Goal: Task Accomplishment & Management: Manage account settings

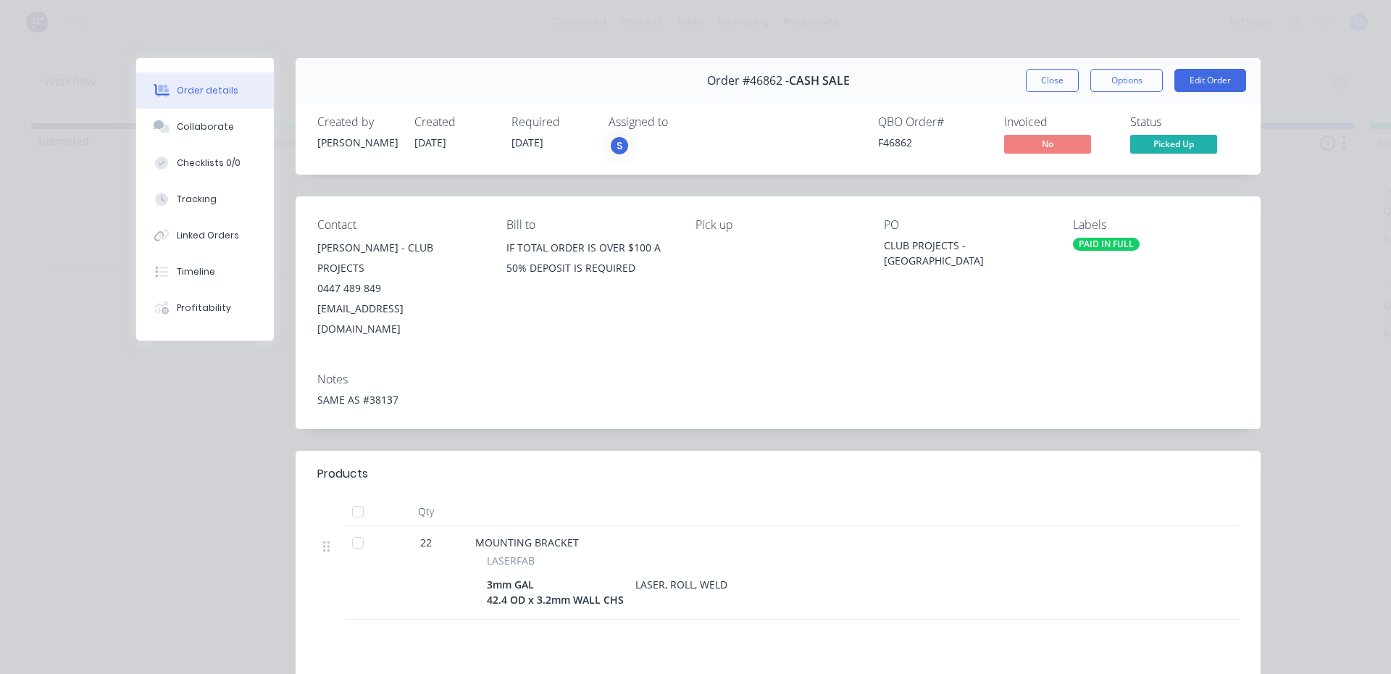
scroll to position [77, 0]
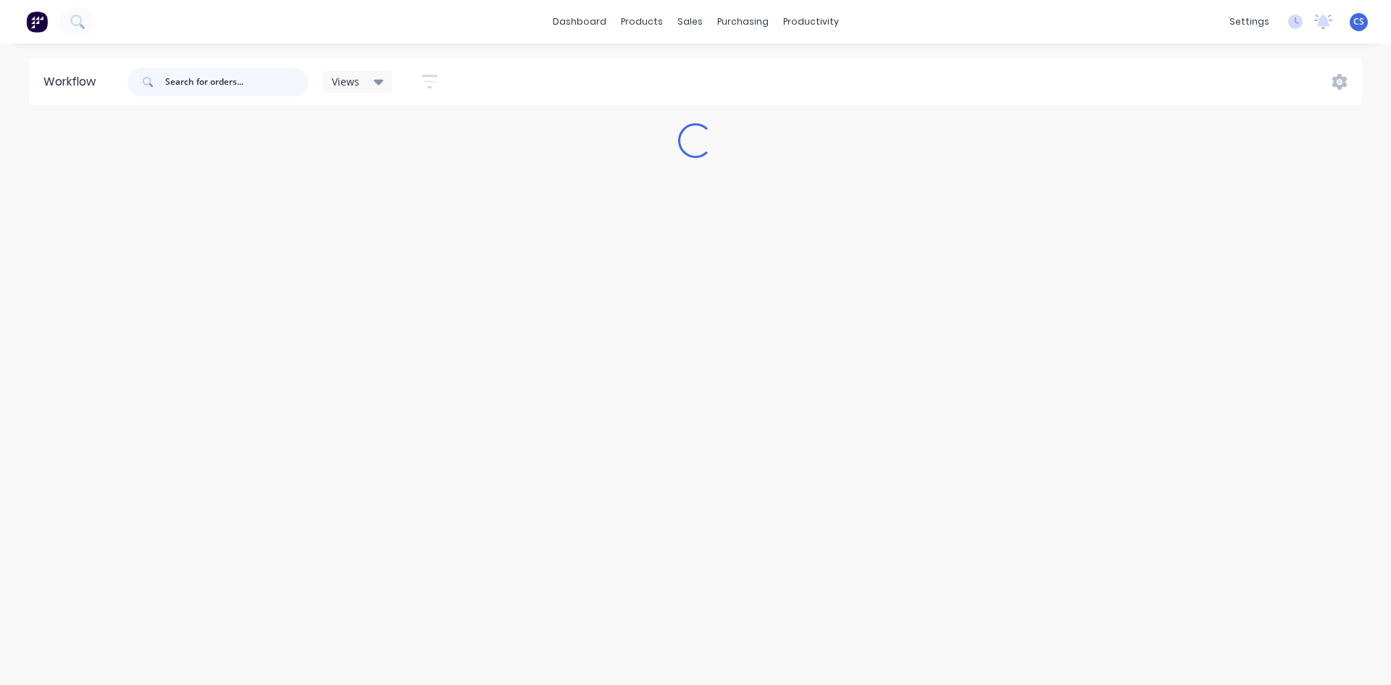
click at [227, 83] on input "text" at bounding box center [236, 81] width 143 height 29
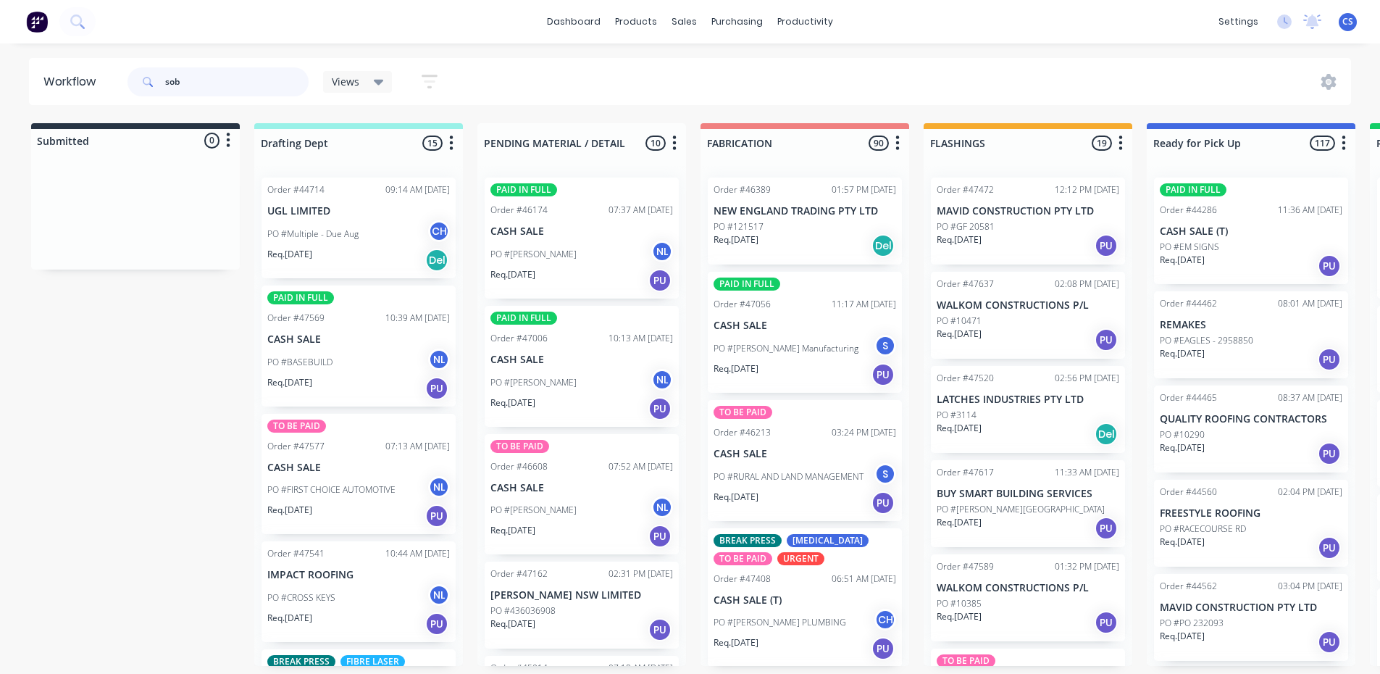
type input "sob"
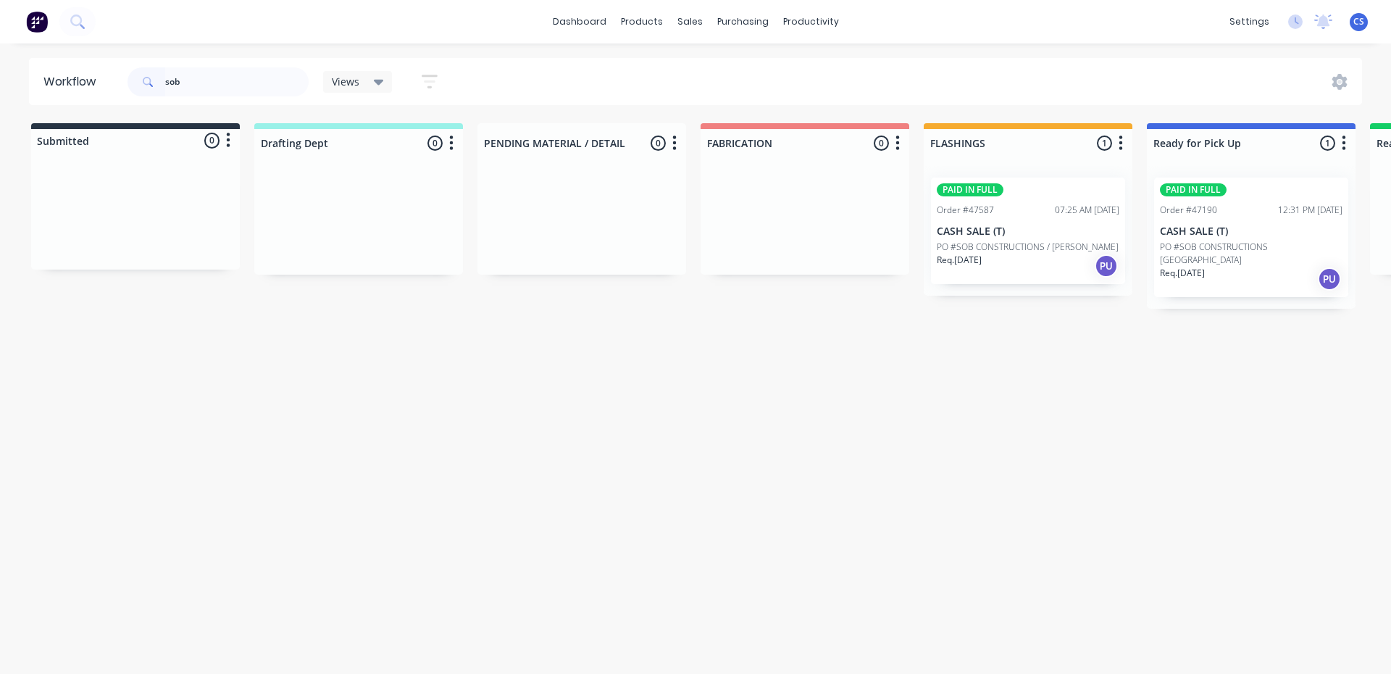
click at [1227, 267] on div "Req. 03/09/25 PU" at bounding box center [1251, 279] width 183 height 25
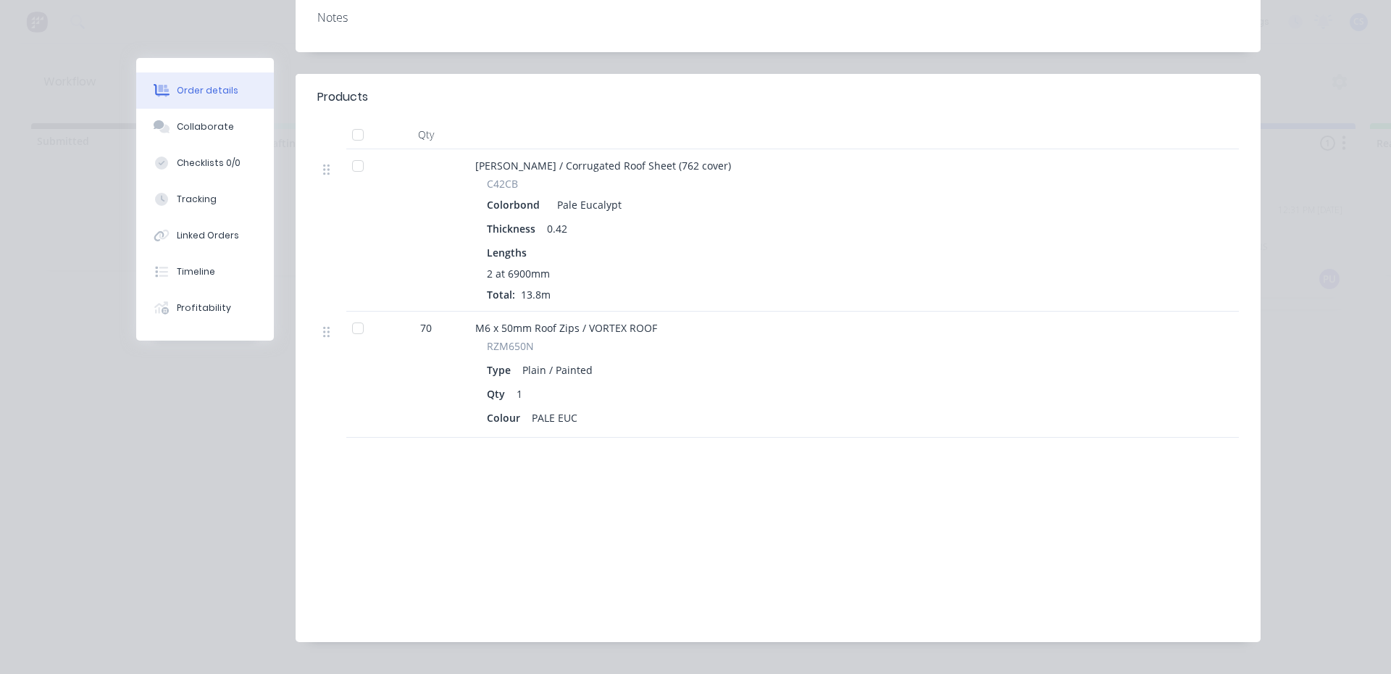
scroll to position [362, 0]
click at [230, 120] on button "Collaborate" at bounding box center [205, 127] width 138 height 36
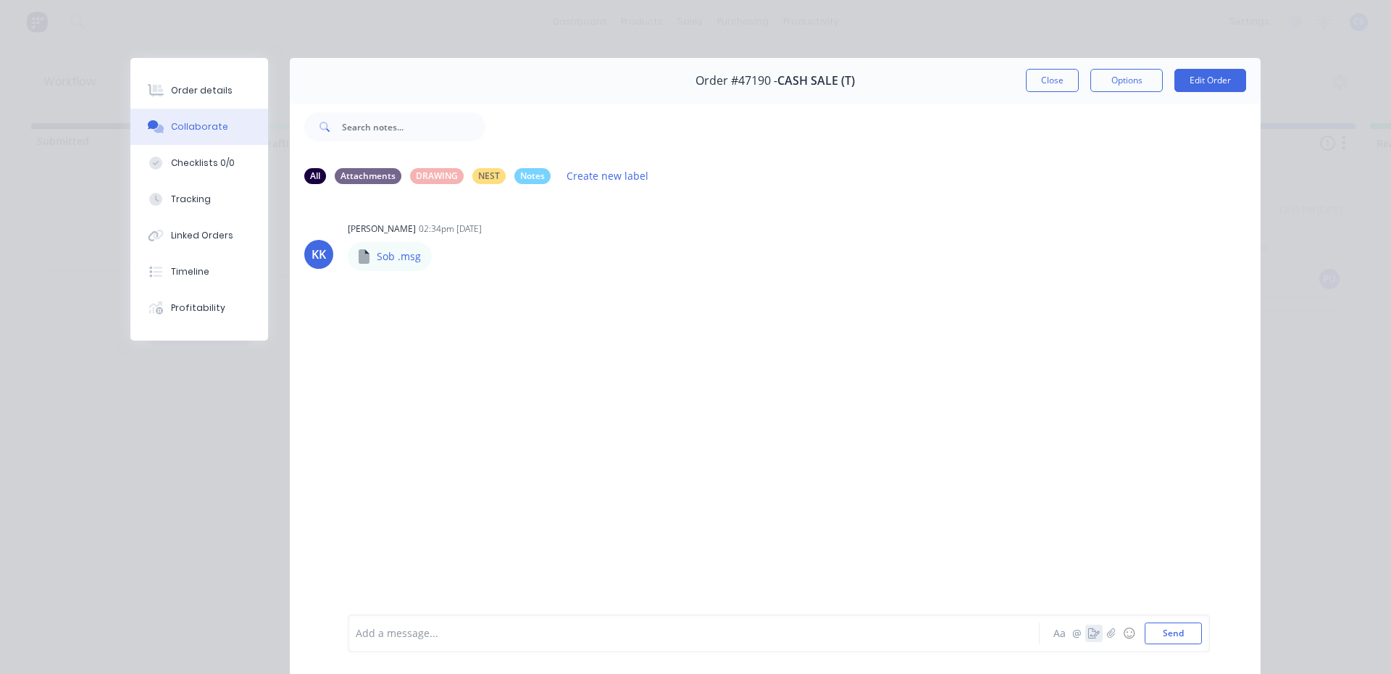
click at [1089, 628] on icon "button" at bounding box center [1094, 633] width 12 height 10
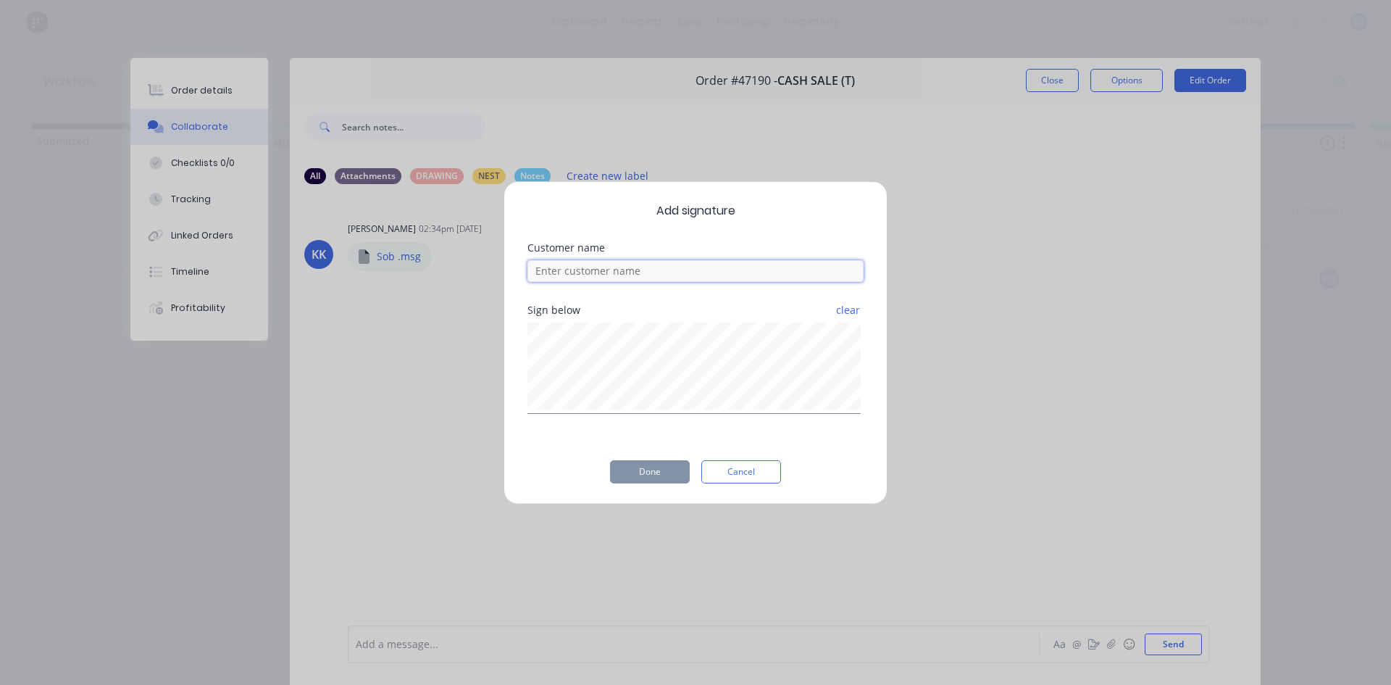
click at [659, 273] on input at bounding box center [695, 271] width 336 height 22
type input "shaun"
click at [653, 472] on button "Done" at bounding box center [650, 471] width 80 height 23
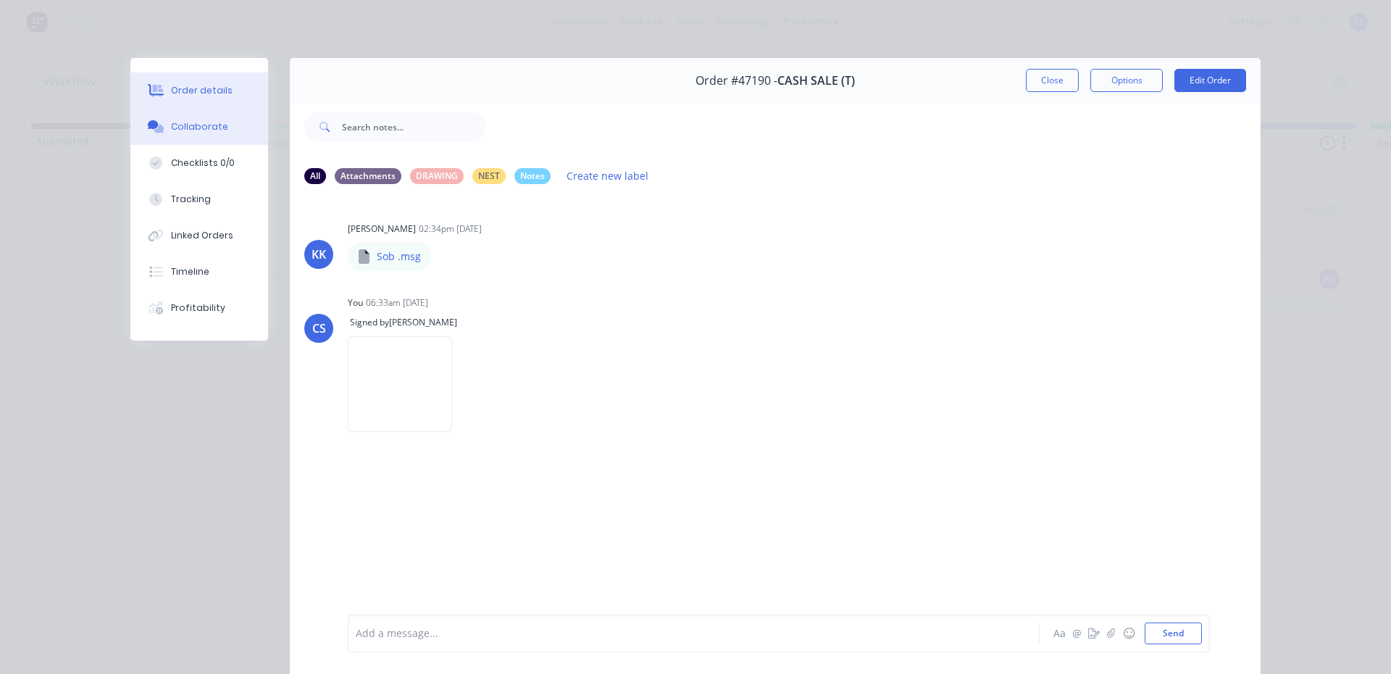
click at [178, 96] on div "Order details" at bounding box center [202, 90] width 62 height 13
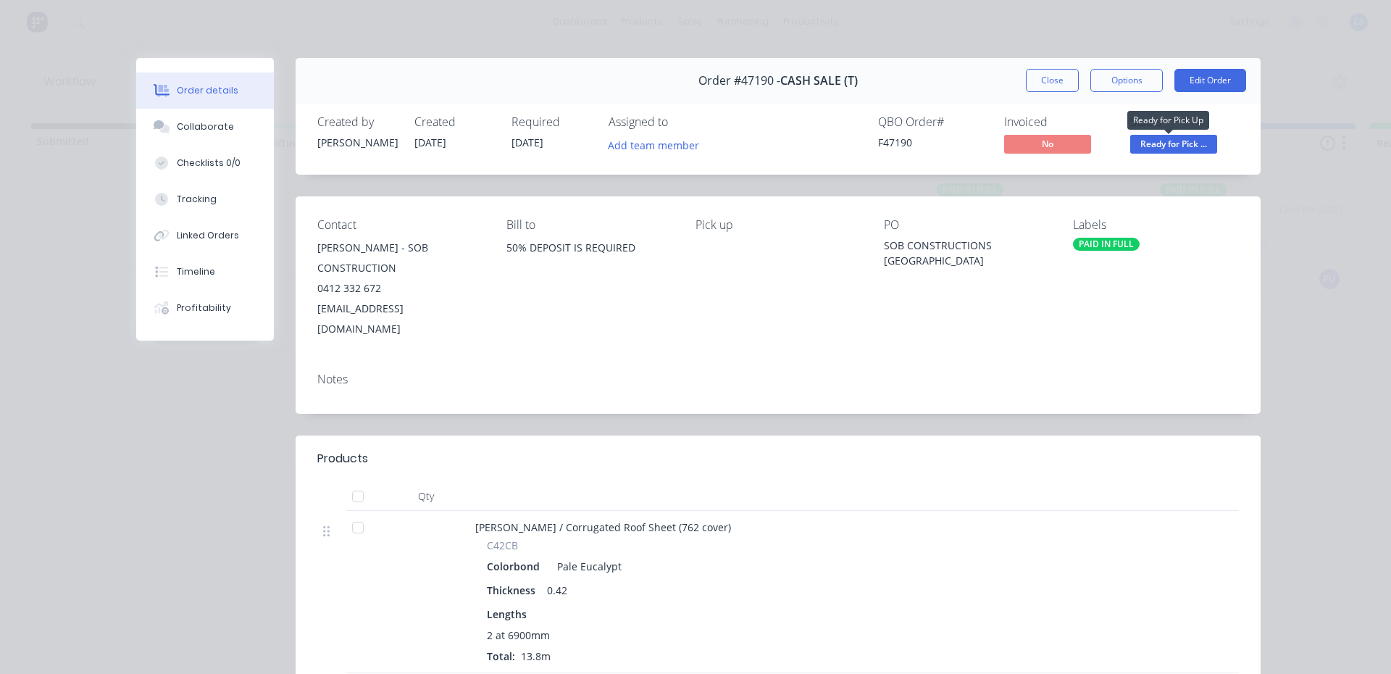
click at [1196, 145] on span "Ready for Pick ..." at bounding box center [1173, 144] width 87 height 18
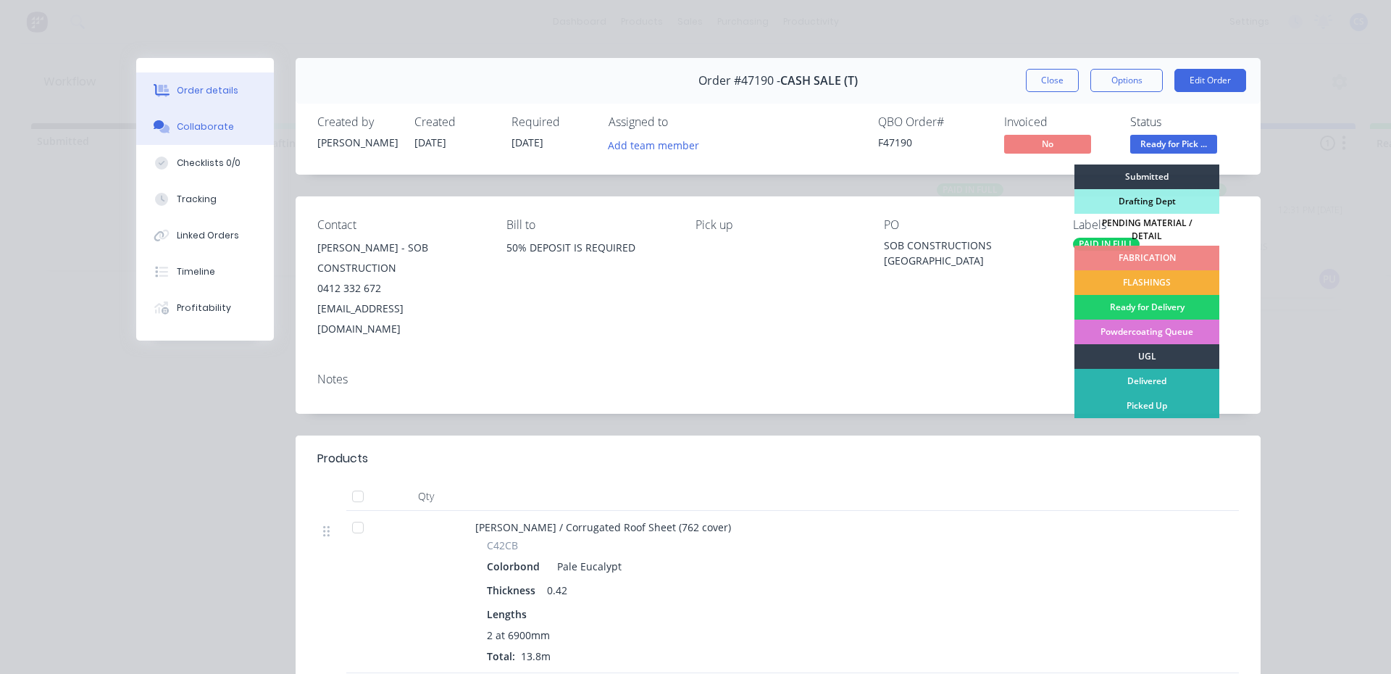
click at [249, 140] on button "Collaborate" at bounding box center [205, 127] width 138 height 36
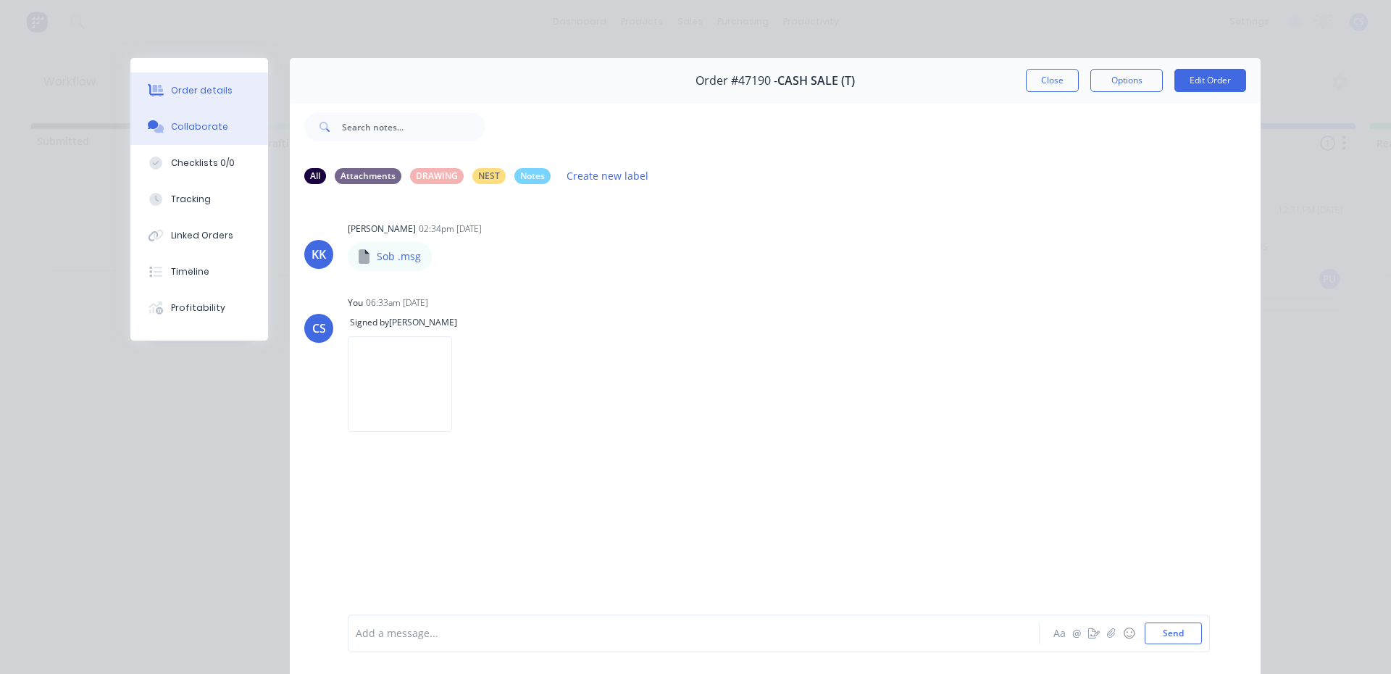
click at [211, 96] on div "Order details" at bounding box center [202, 90] width 62 height 13
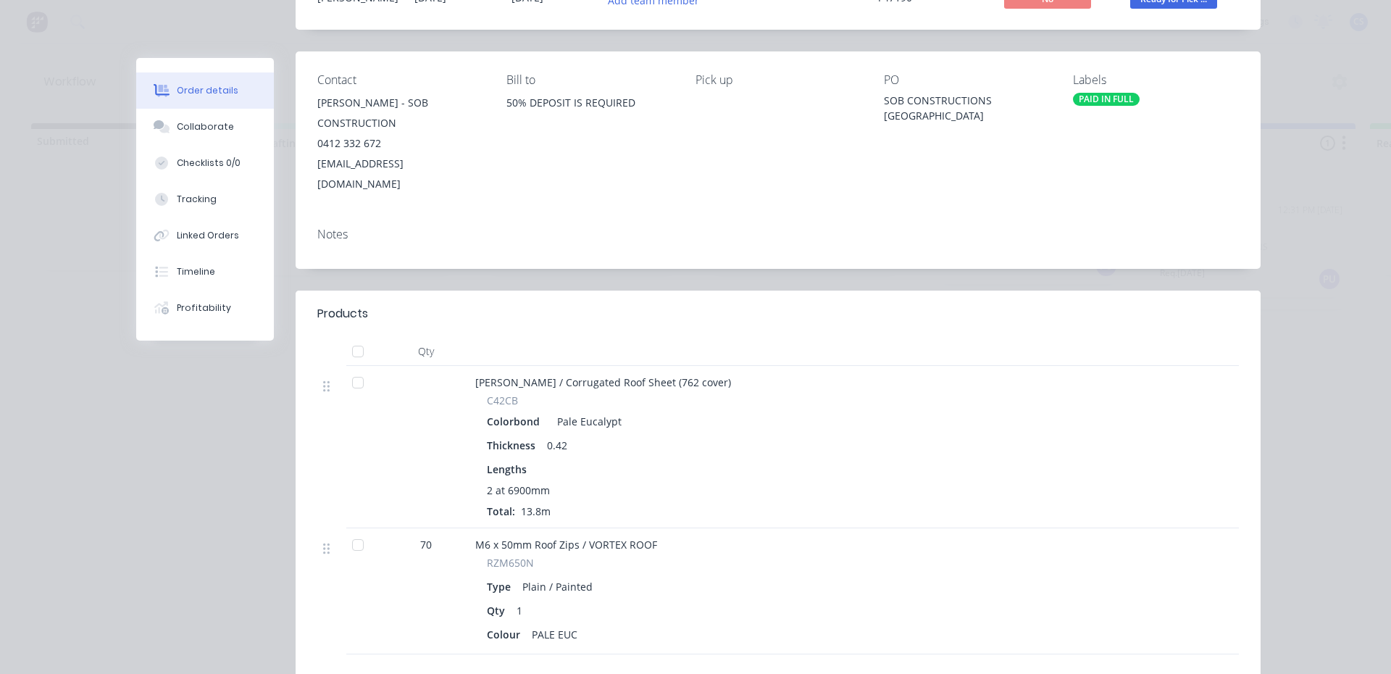
scroll to position [72, 0]
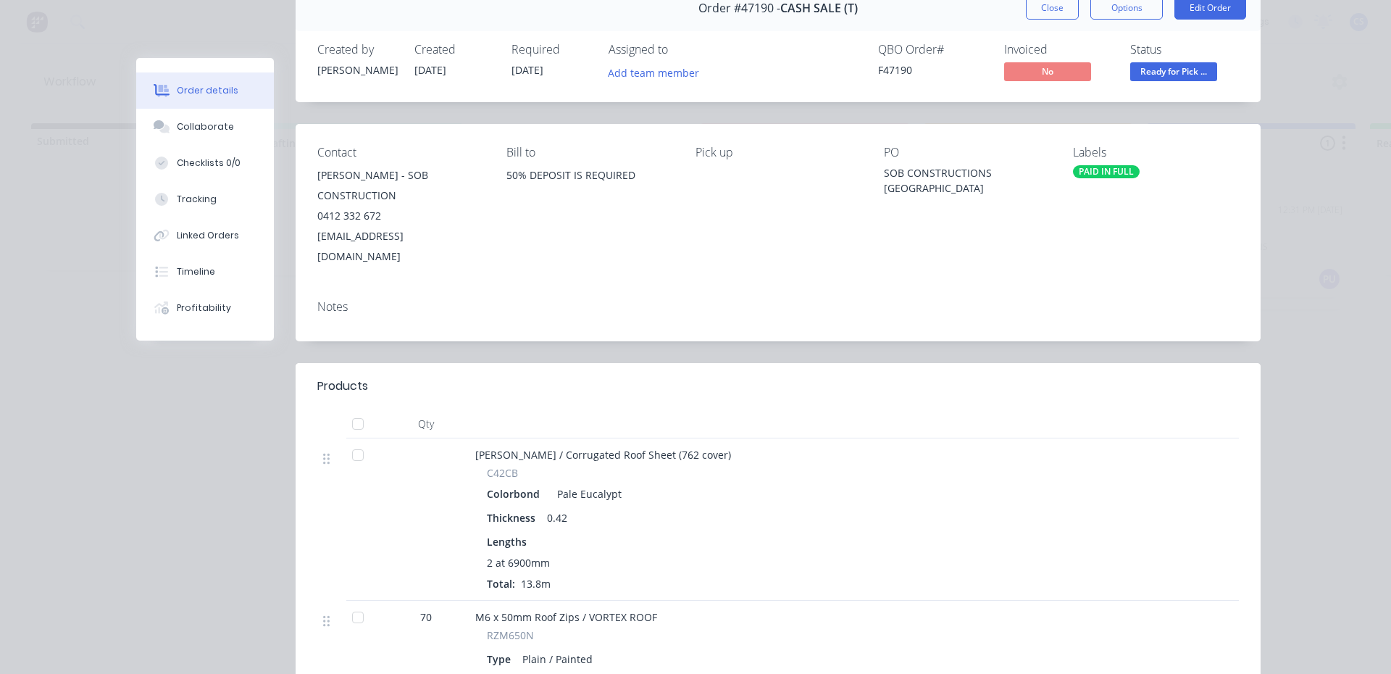
click at [1178, 75] on span "Ready for Pick ..." at bounding box center [1173, 71] width 87 height 18
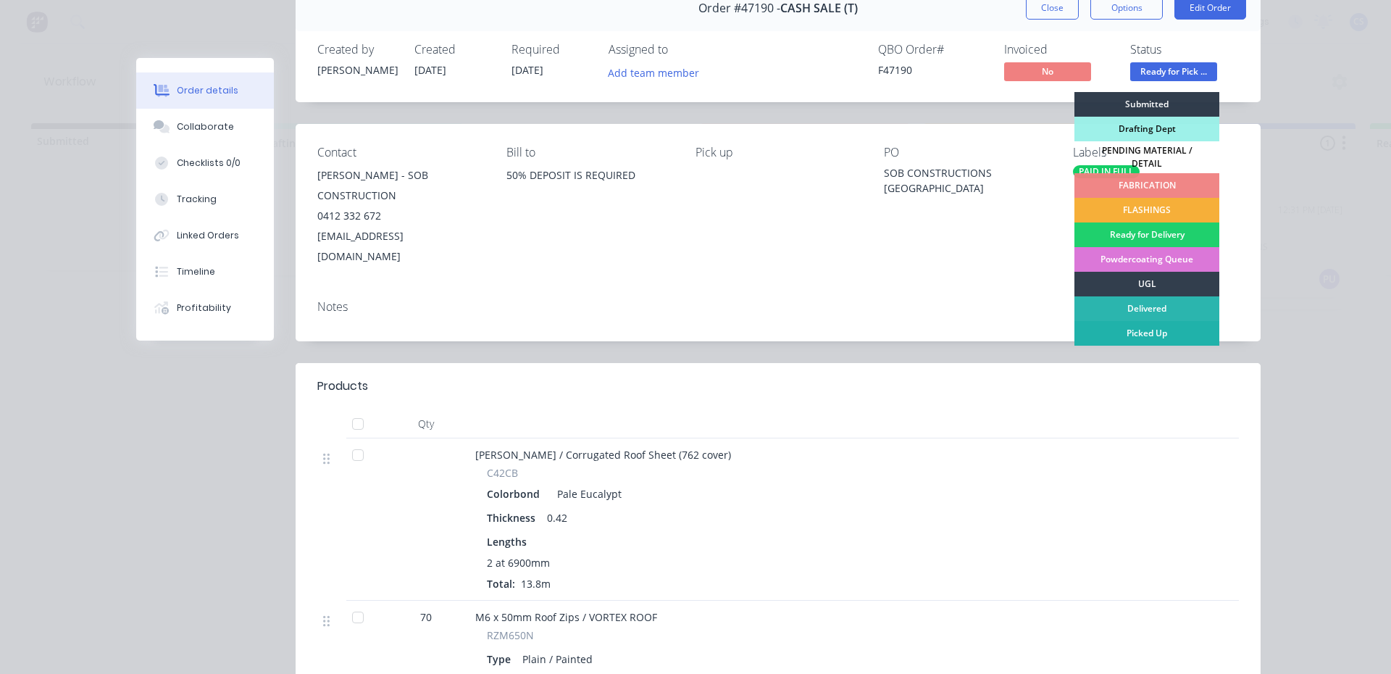
click at [1151, 324] on div "Picked Up" at bounding box center [1146, 333] width 145 height 25
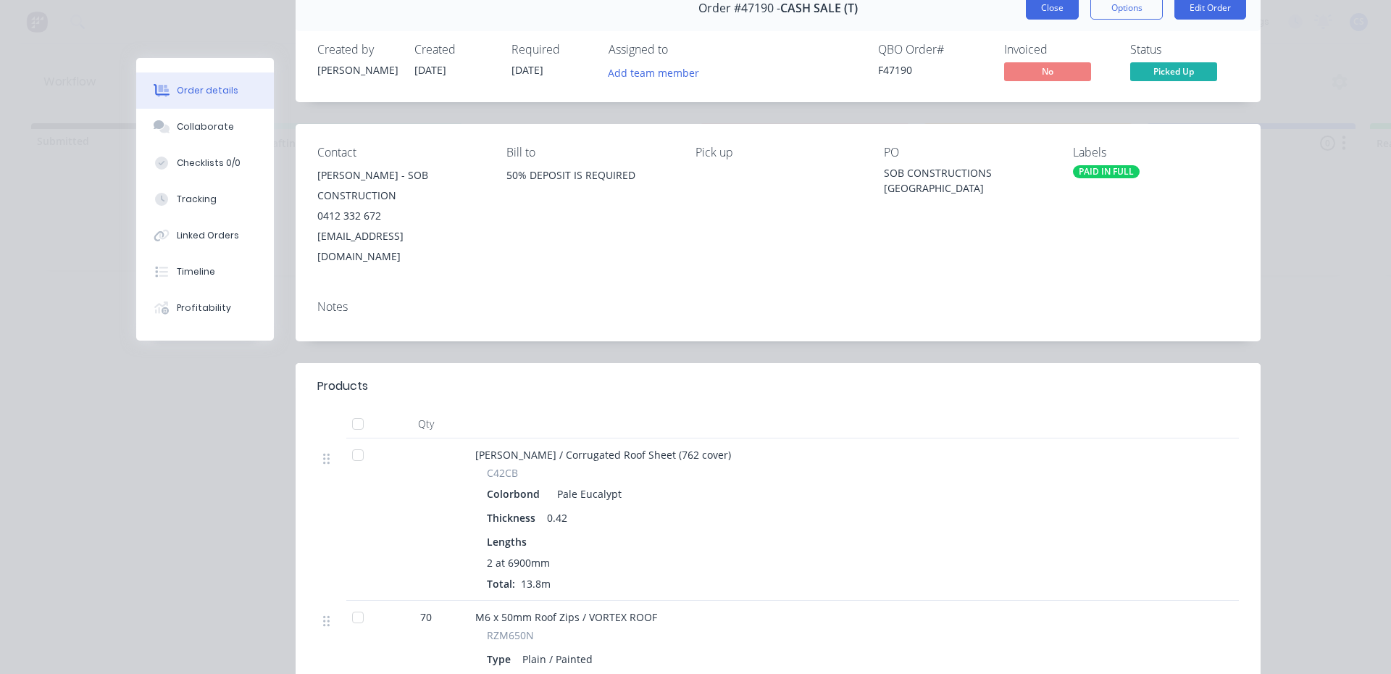
click at [1059, 11] on button "Close" at bounding box center [1052, 7] width 53 height 23
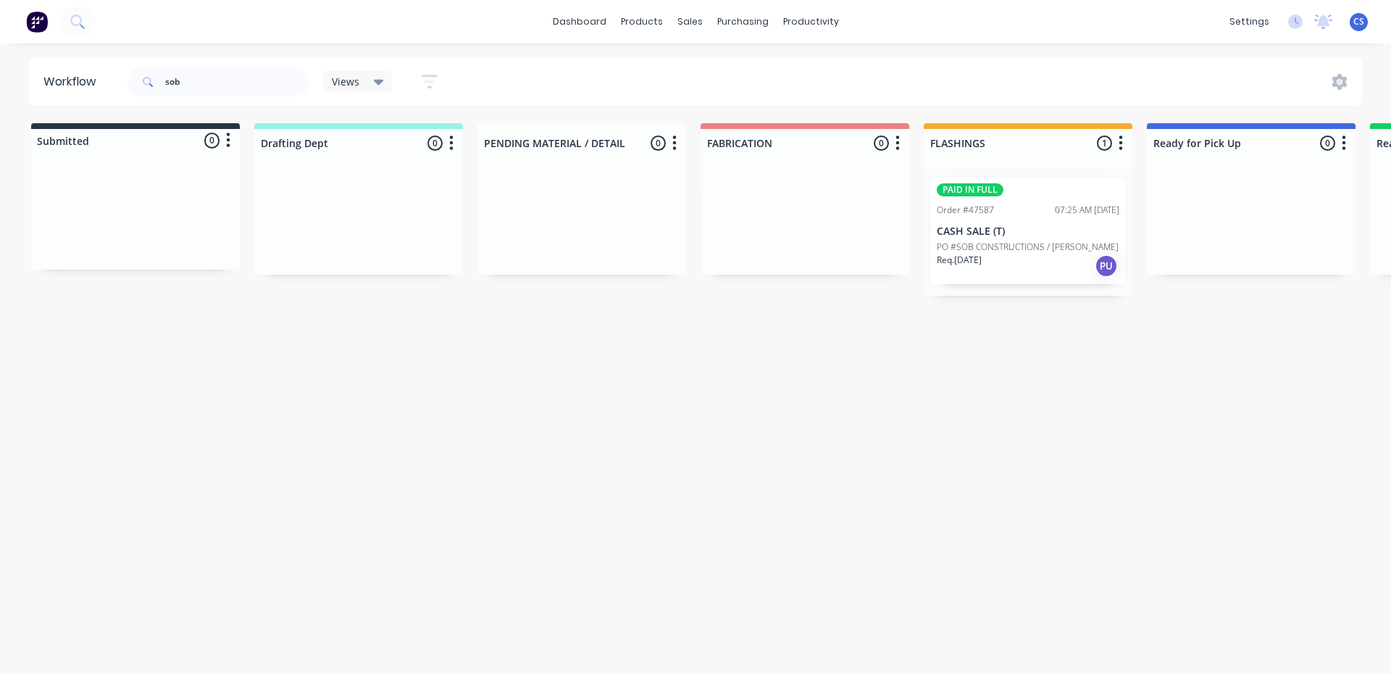
click at [1006, 241] on p "PO #SOB CONSTRUCTIONS / HELEN ST" at bounding box center [1028, 247] width 182 height 13
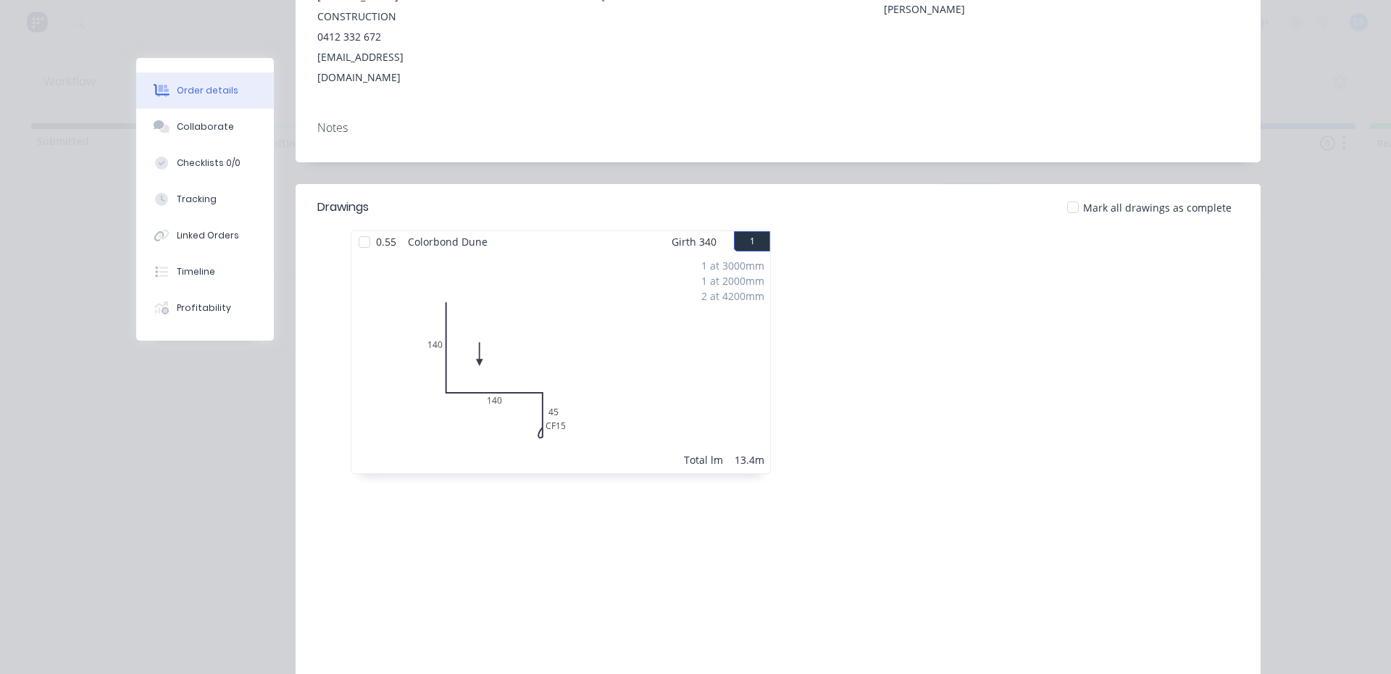
scroll to position [0, 0]
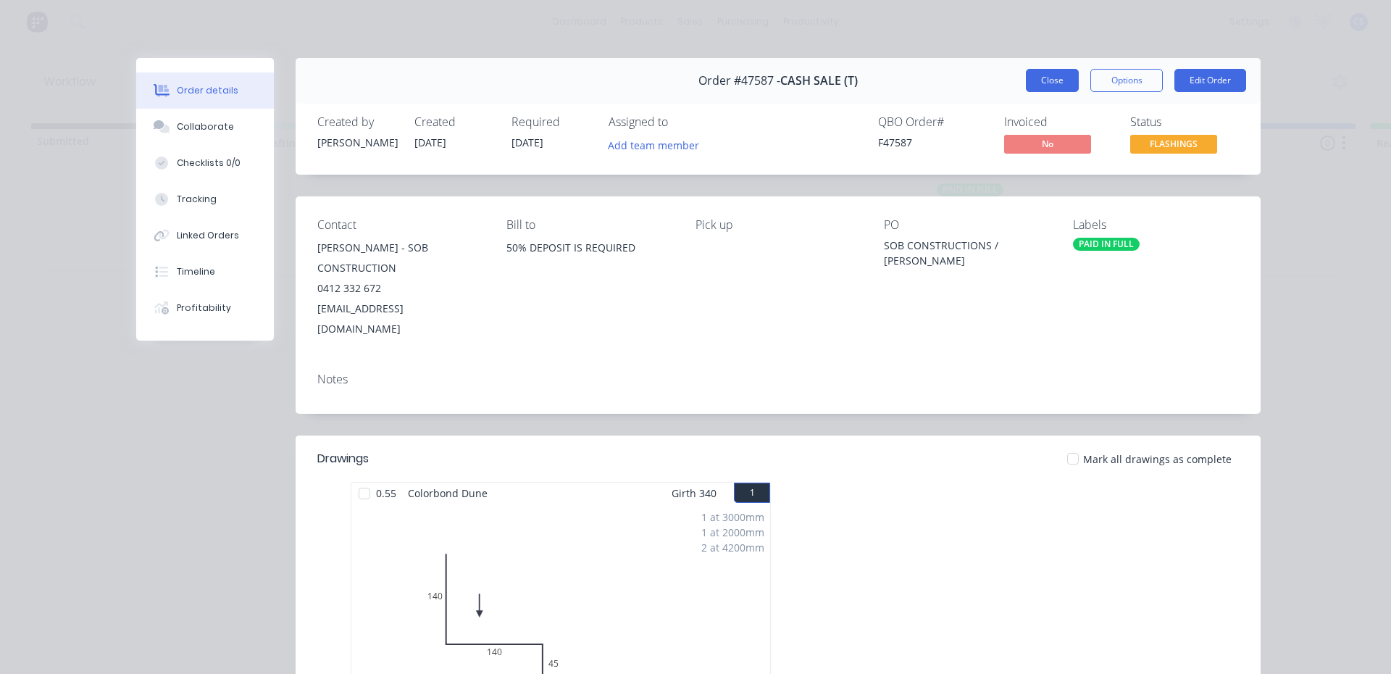
click at [1039, 81] on button "Close" at bounding box center [1052, 80] width 53 height 23
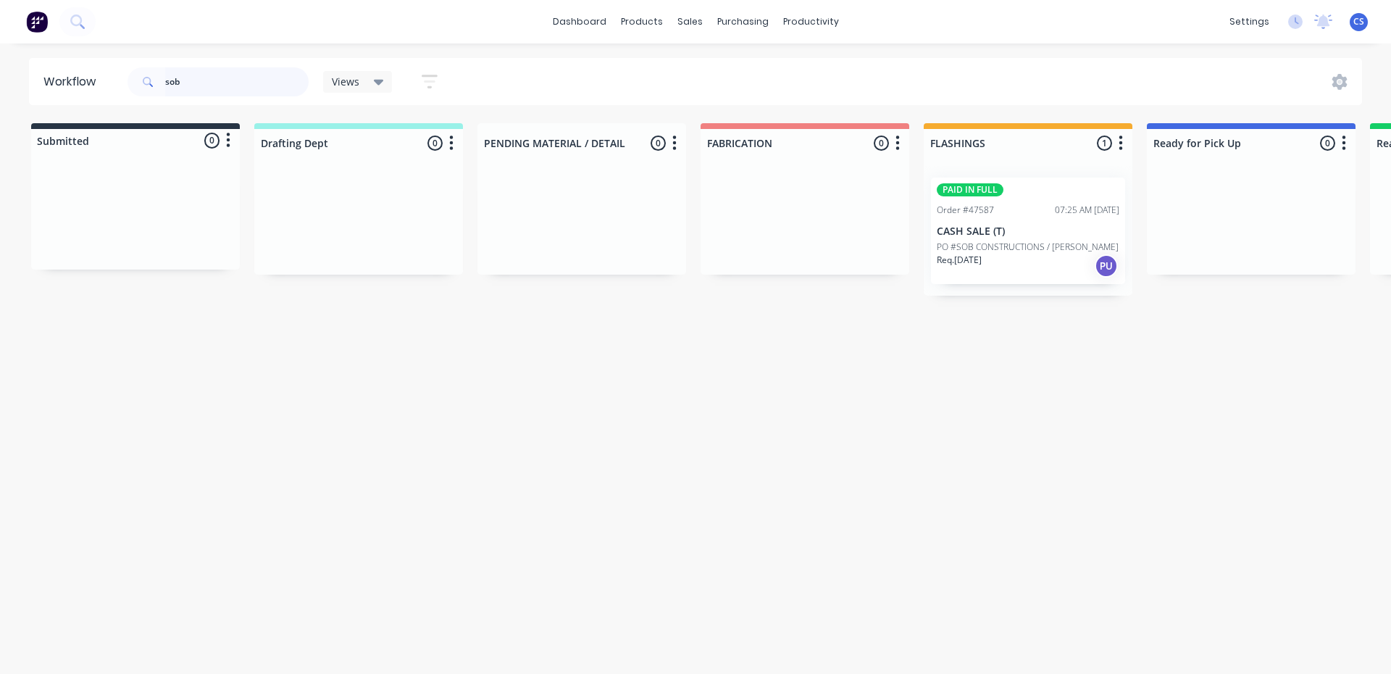
drag, startPoint x: 206, startPoint y: 84, endPoint x: 49, endPoint y: 84, distance: 157.9
click at [49, 84] on header "Workflow sob Views Save new view None (Default) edit Nilesh edit Production edi…" at bounding box center [696, 81] width 1334 height 47
drag, startPoint x: 190, startPoint y: 84, endPoint x: 62, endPoint y: 72, distance: 128.8
click at [62, 72] on header "Workflow 9484 Views Save new view None (Default) edit Nilesh edit Production ed…" at bounding box center [696, 81] width 1334 height 47
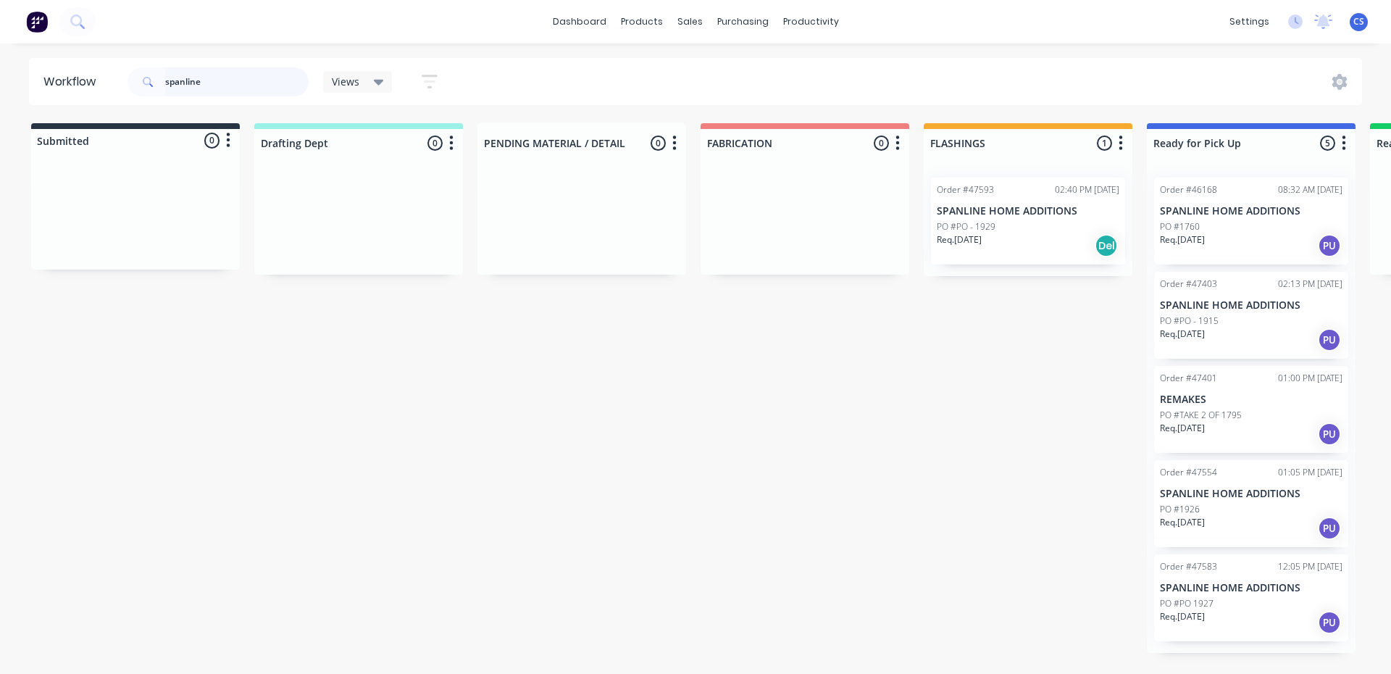
type input "spanline"
click at [1217, 618] on div "Req. 09/09/25 PU" at bounding box center [1251, 622] width 183 height 25
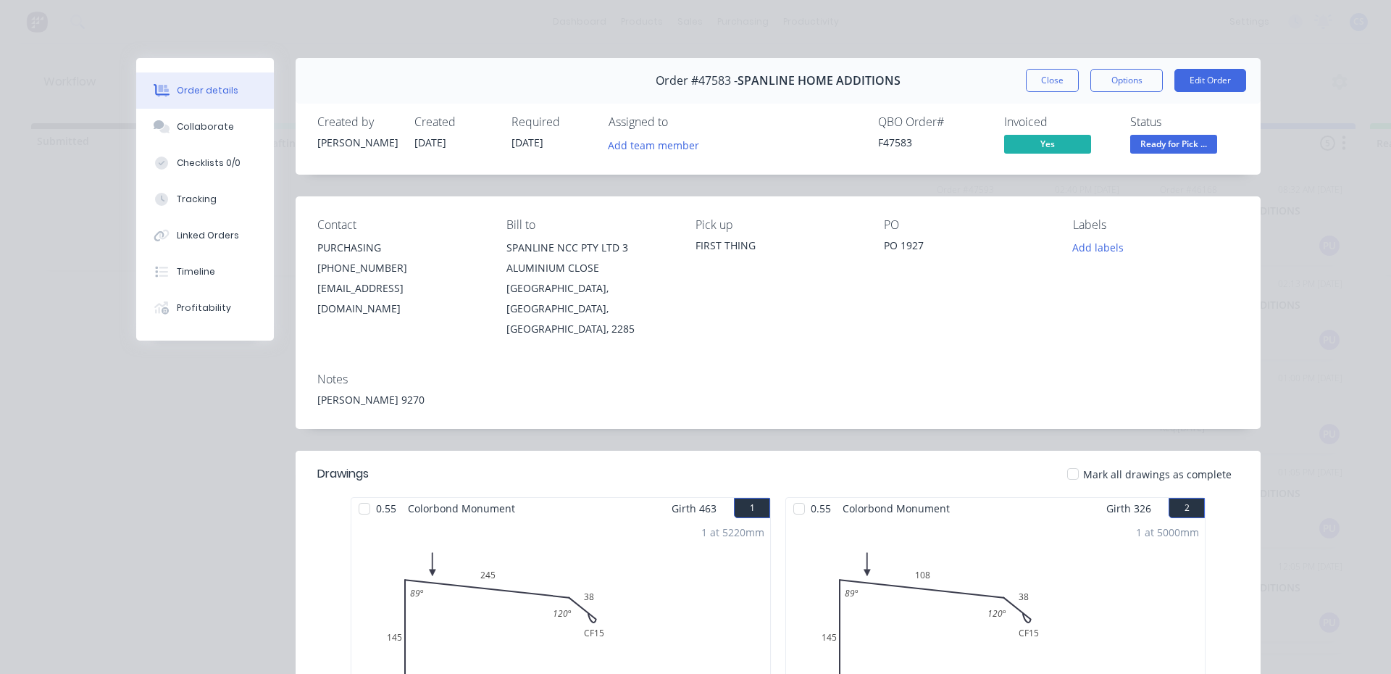
click at [1065, 68] on div "Order #47583 - SPANLINE HOME ADDITIONS Close Options Edit Order" at bounding box center [778, 81] width 965 height 46
click at [1064, 76] on button "Close" at bounding box center [1052, 80] width 53 height 23
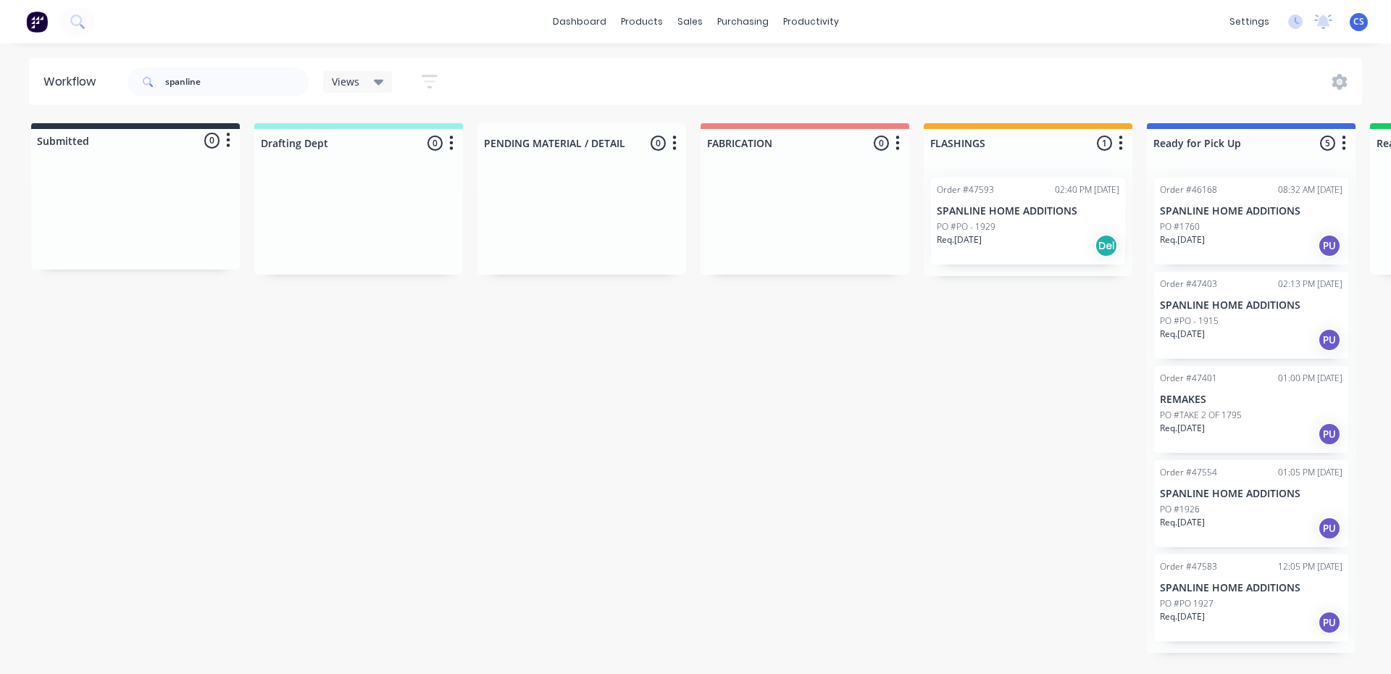
click at [1209, 509] on div "PO #1926" at bounding box center [1251, 509] width 183 height 13
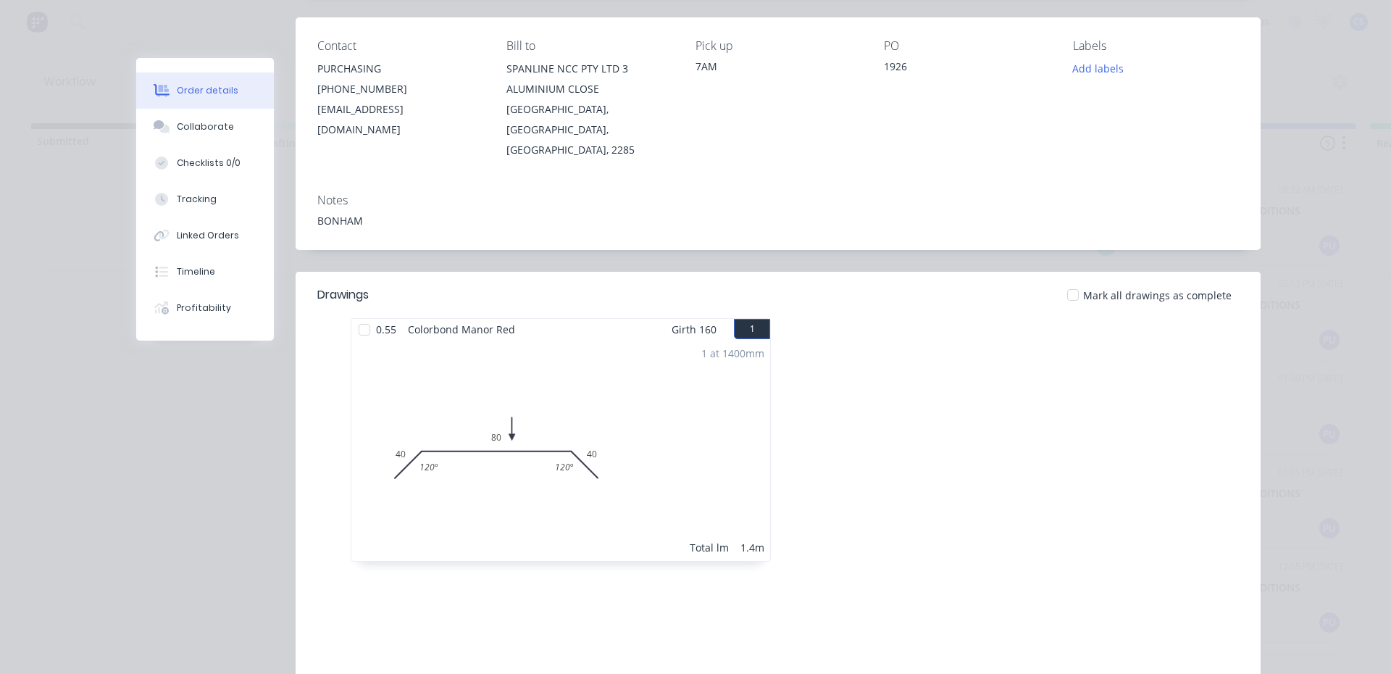
scroll to position [145, 0]
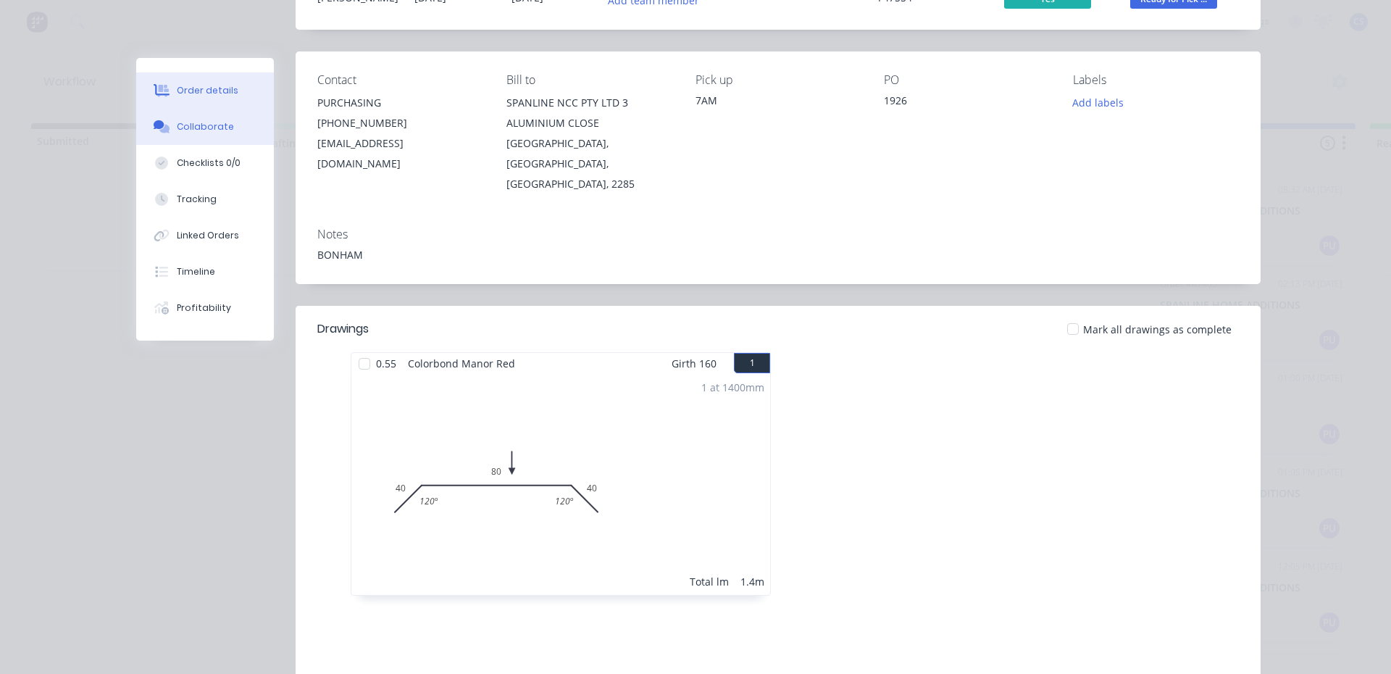
click at [199, 133] on button "Collaborate" at bounding box center [205, 127] width 138 height 36
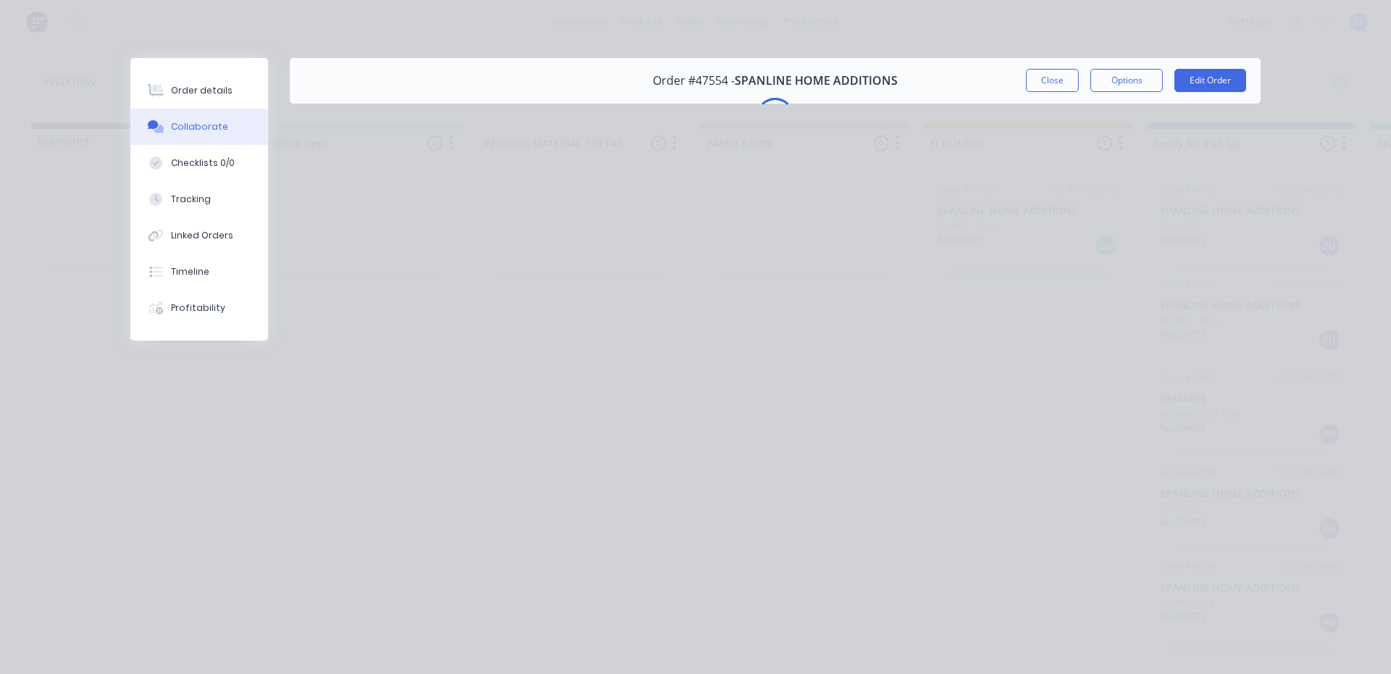
scroll to position [0, 0]
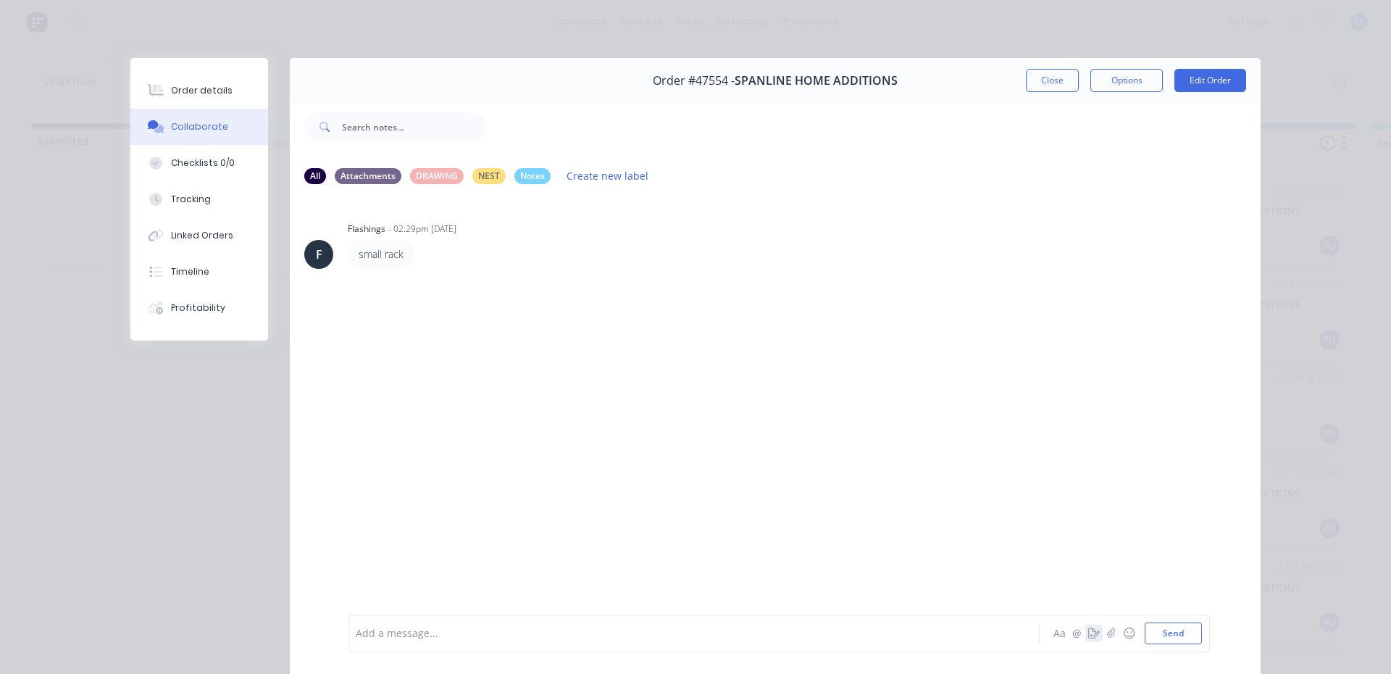
click at [1090, 629] on icon "button" at bounding box center [1094, 633] width 12 height 10
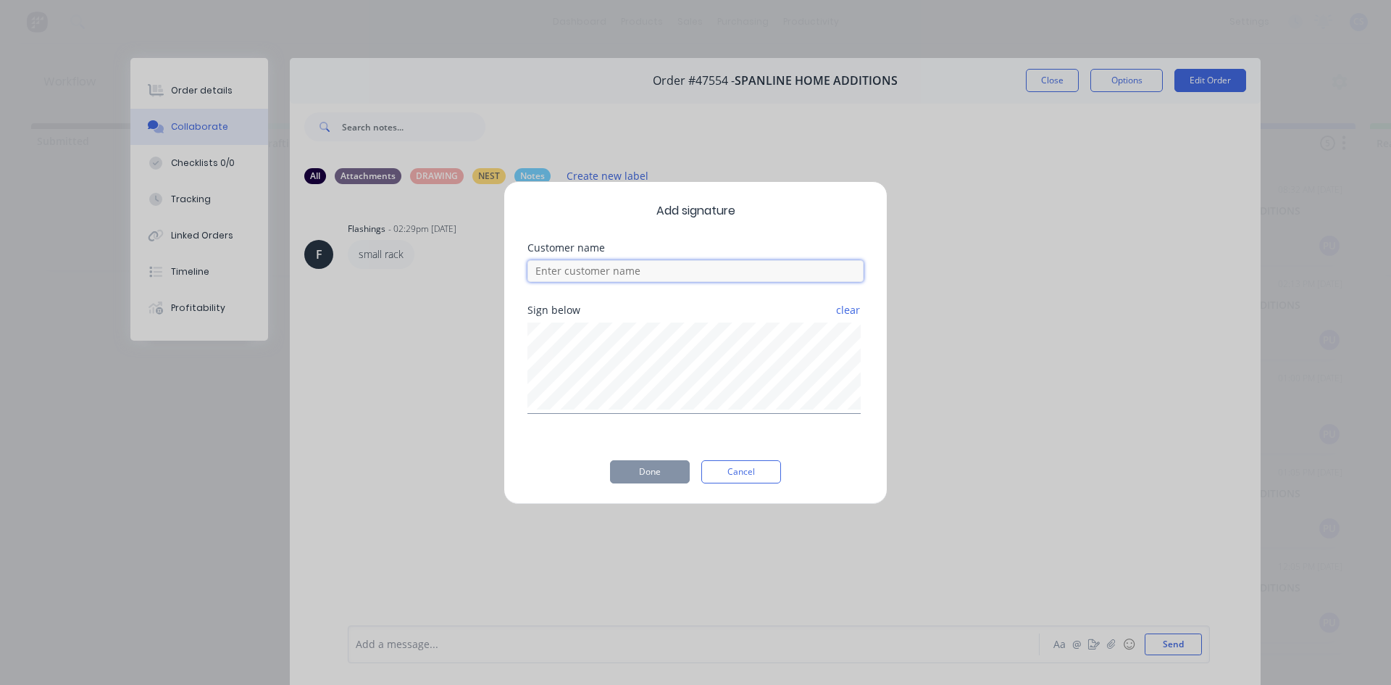
click at [589, 272] on input at bounding box center [695, 271] width 336 height 22
type input "DAVE"
click at [671, 474] on button "Done" at bounding box center [650, 471] width 80 height 23
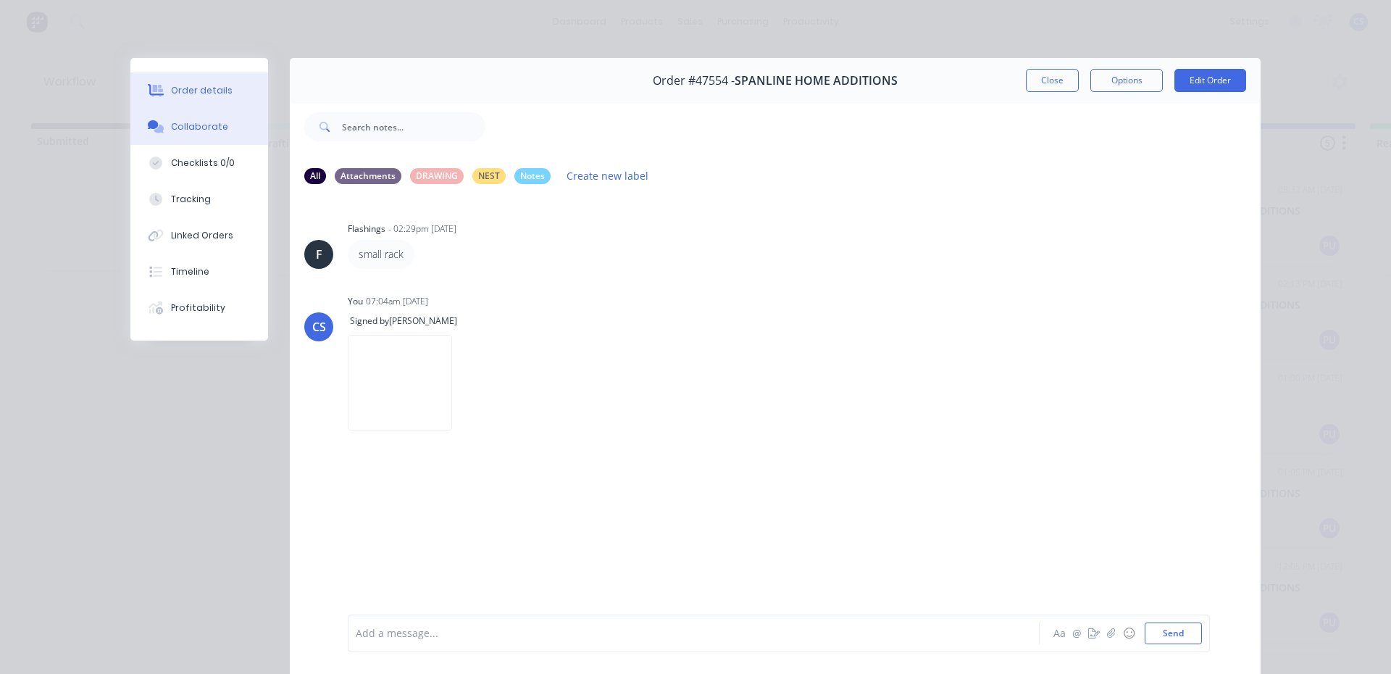
click at [209, 88] on div "Order details" at bounding box center [202, 90] width 62 height 13
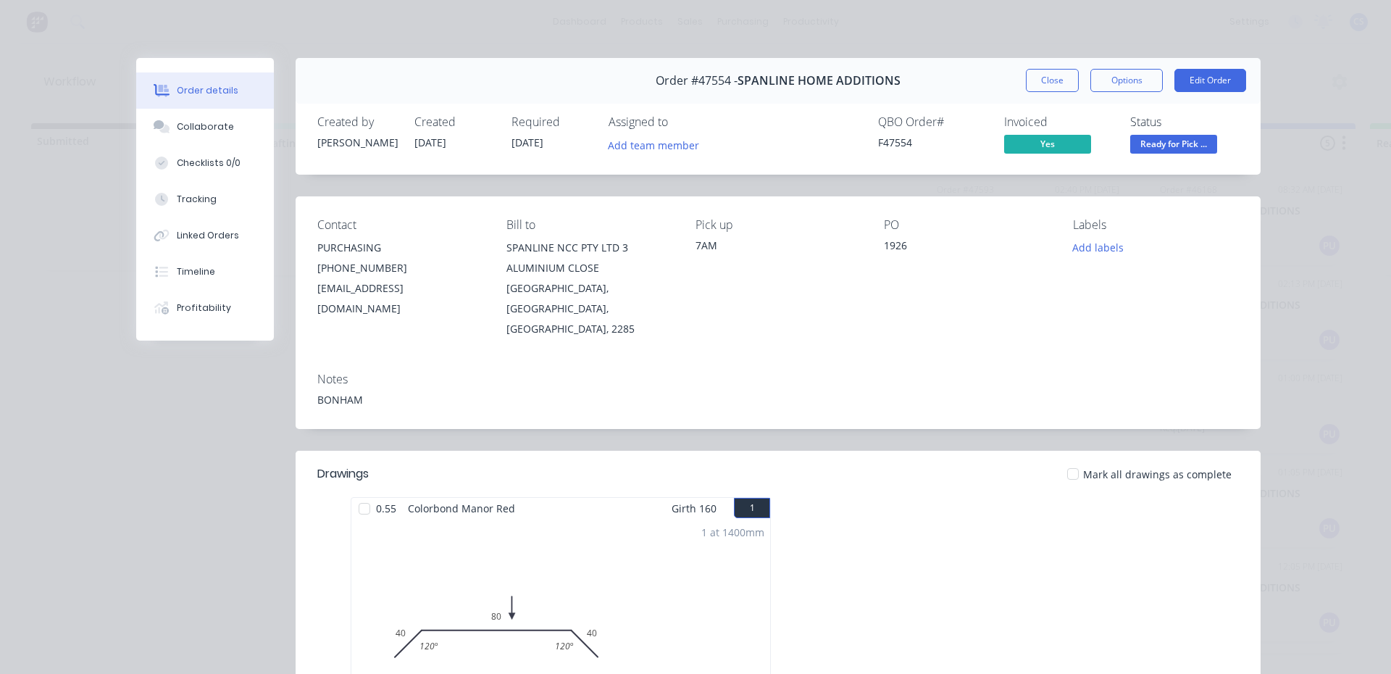
click at [1189, 133] on div "Status Ready for Pick ..." at bounding box center [1184, 136] width 109 height 42
click at [1185, 134] on div "Status Ready for Pick ..." at bounding box center [1184, 136] width 109 height 42
click at [1187, 138] on span "Ready for Pick ..." at bounding box center [1173, 144] width 87 height 18
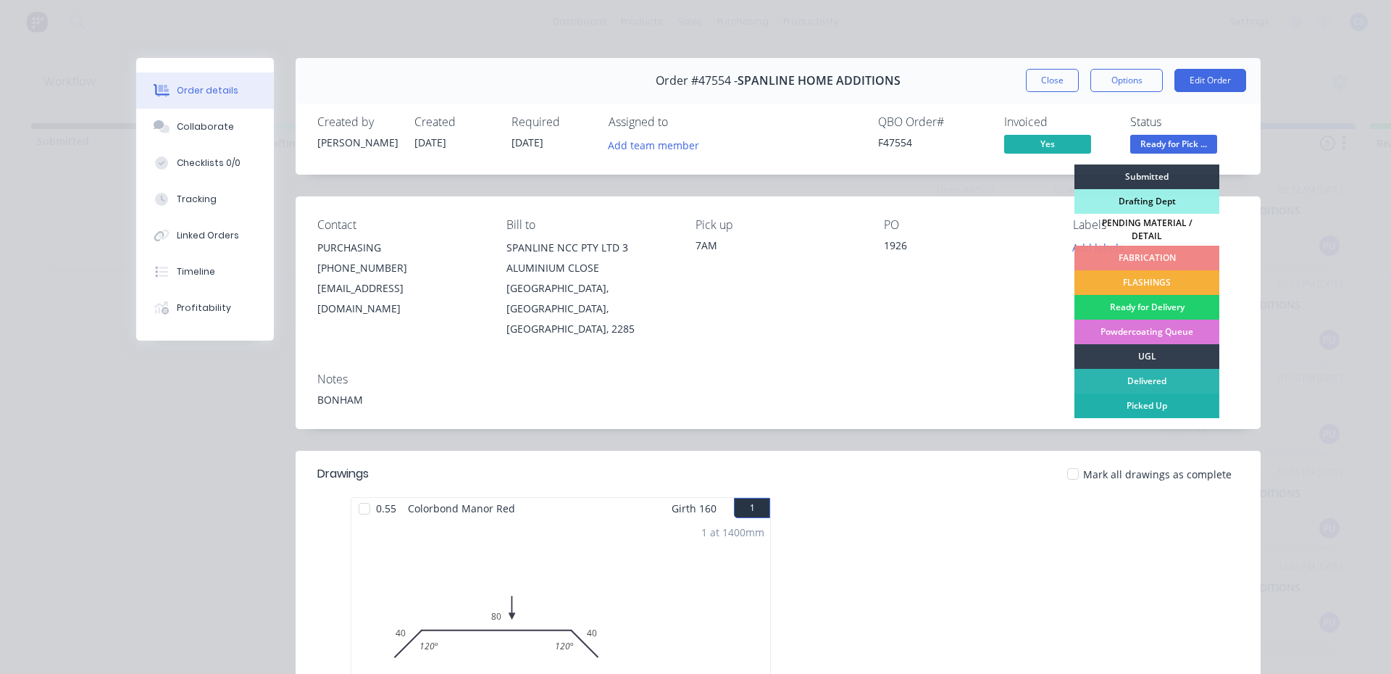
click at [1154, 401] on div "Picked Up" at bounding box center [1146, 405] width 145 height 25
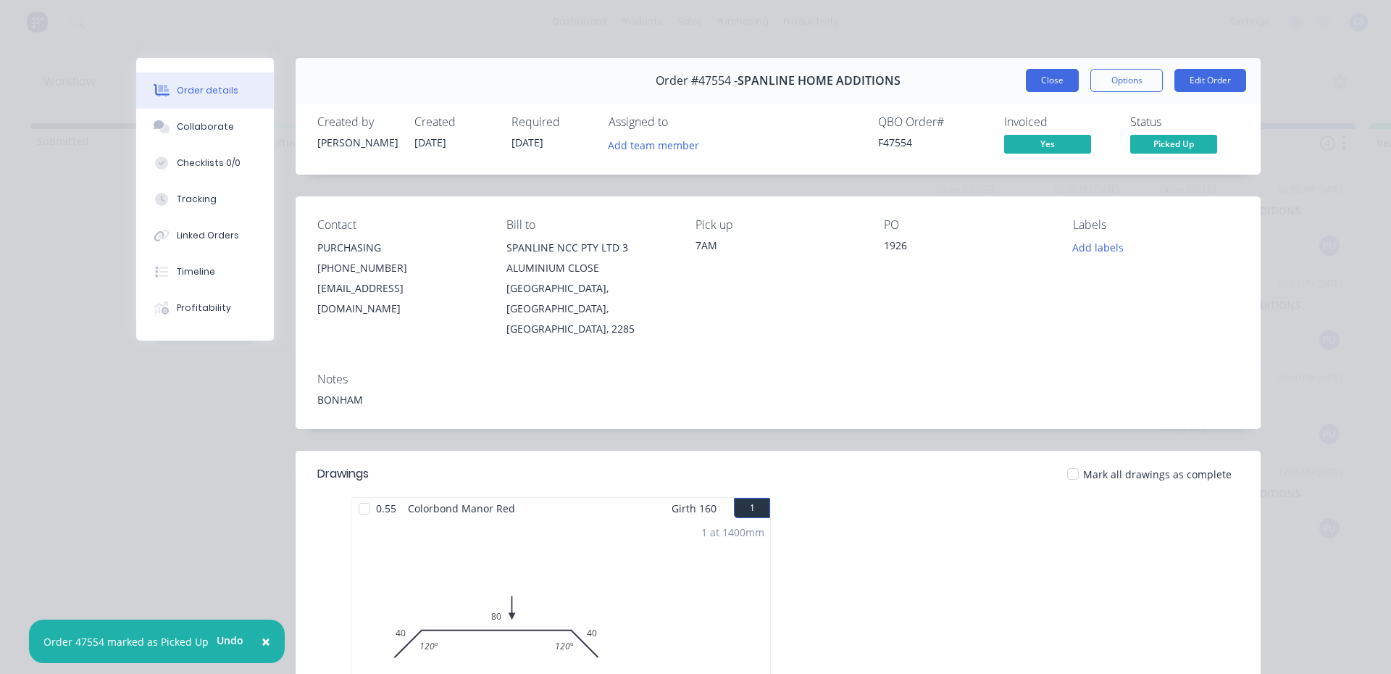
click at [1030, 83] on button "Close" at bounding box center [1052, 80] width 53 height 23
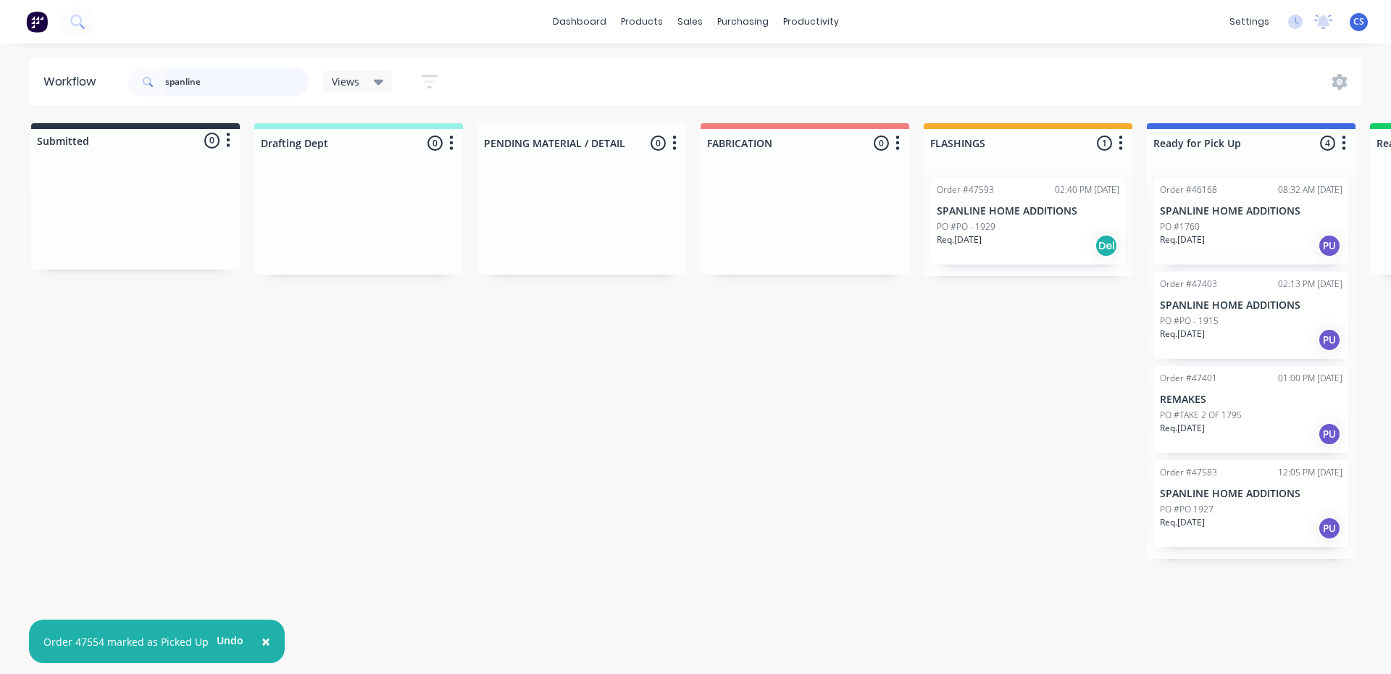
drag, startPoint x: 246, startPoint y: 78, endPoint x: 7, endPoint y: 107, distance: 240.8
click at [7, 107] on div "Workflow spanline Views Save new view None (Default) edit Nilesh edit Productio…" at bounding box center [695, 351] width 1391 height 587
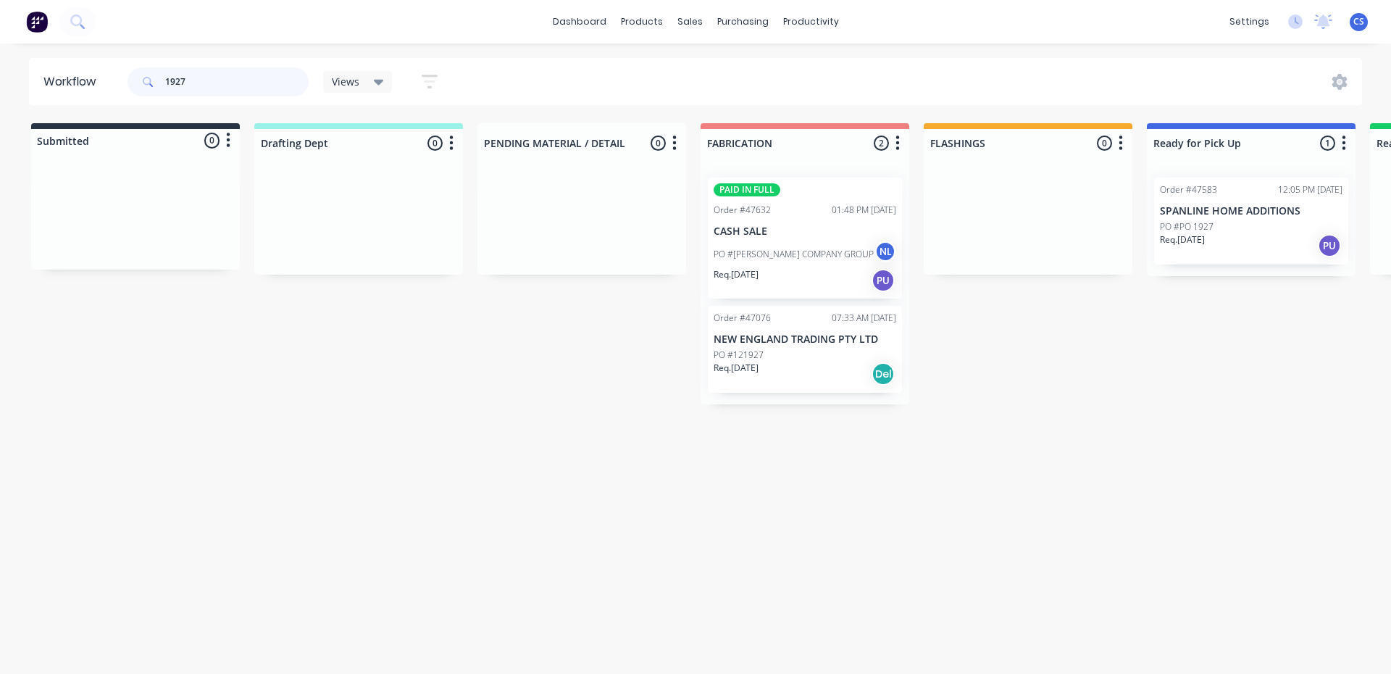
type input "1927"
click at [1205, 238] on p "Req. 09/09/25" at bounding box center [1182, 239] width 45 height 13
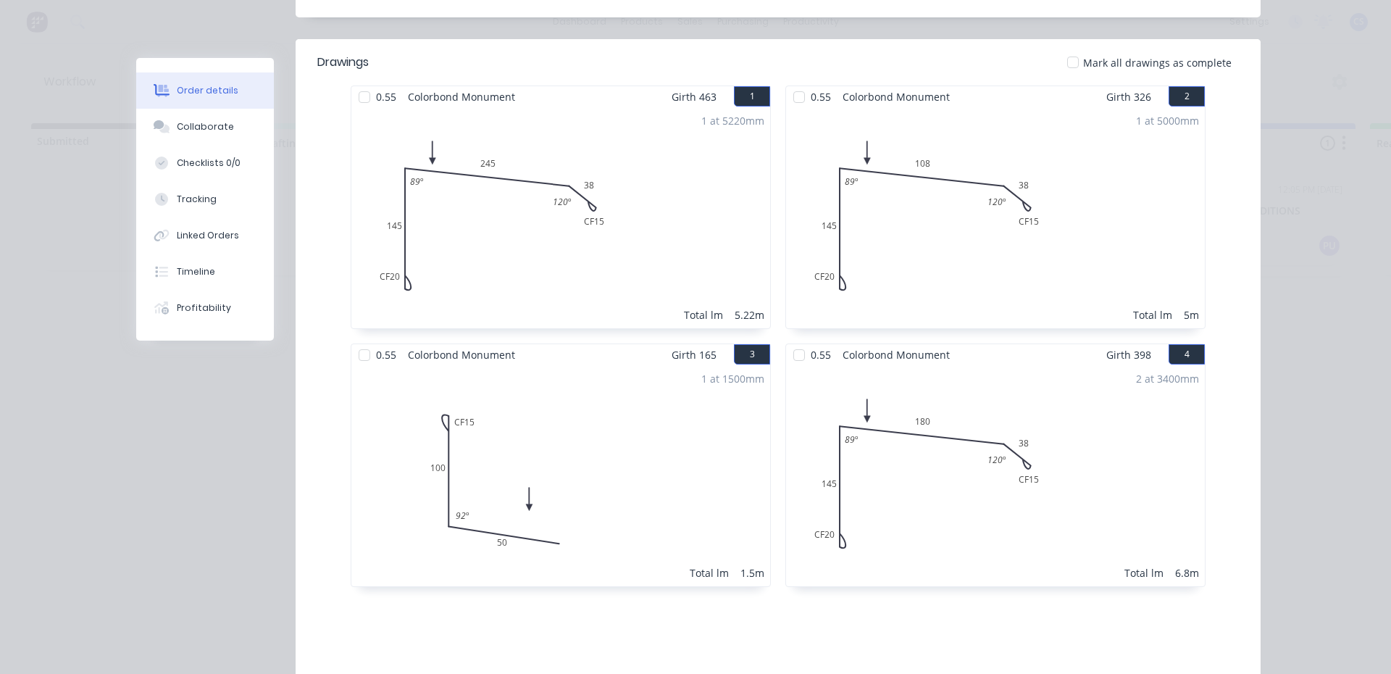
scroll to position [290, 0]
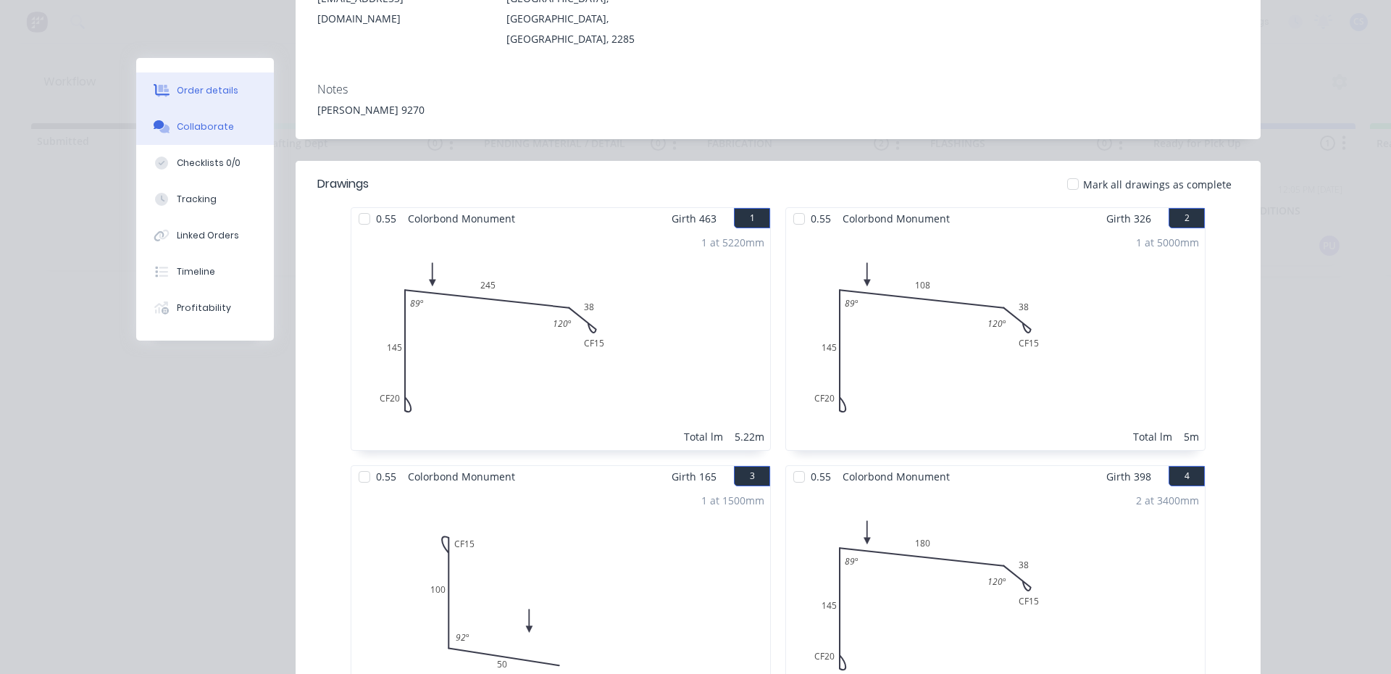
click at [199, 119] on button "Collaborate" at bounding box center [205, 127] width 138 height 36
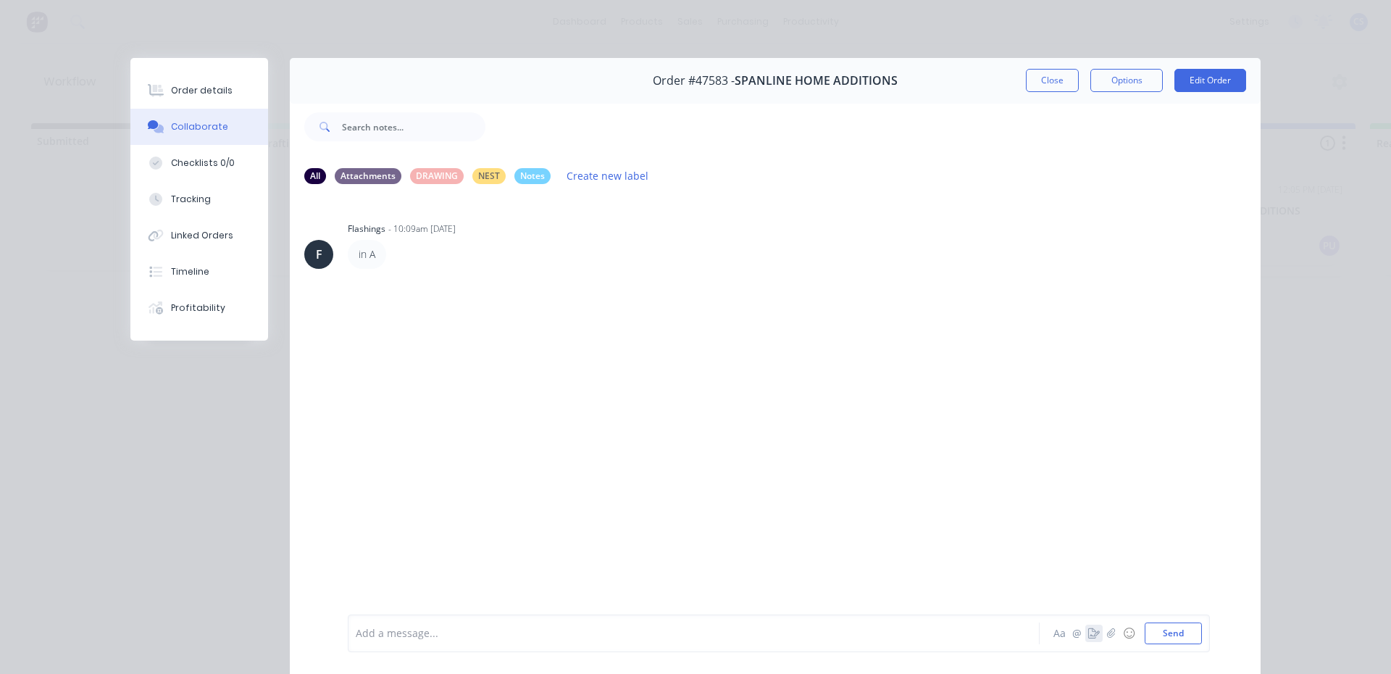
click at [1088, 632] on icon "button" at bounding box center [1094, 633] width 12 height 10
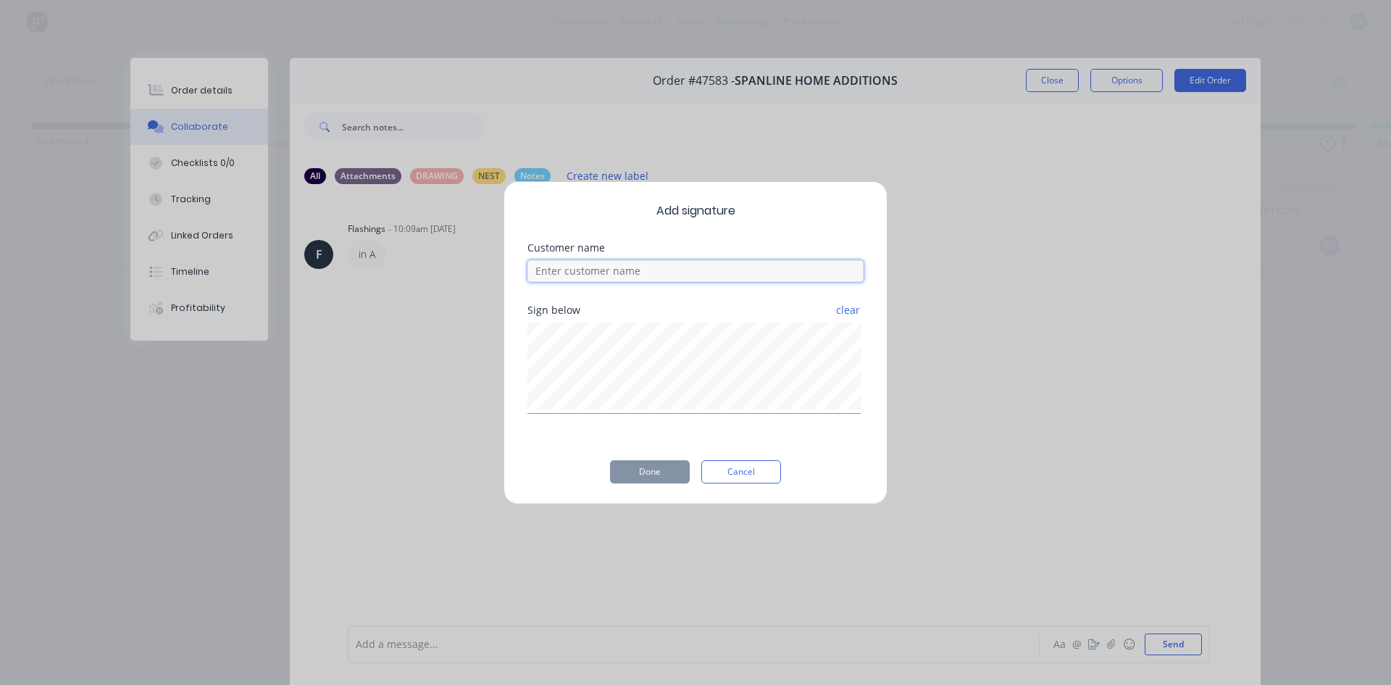
click at [573, 272] on input at bounding box center [695, 271] width 336 height 22
type input "NATHAN"
click at [651, 475] on button "Done" at bounding box center [650, 471] width 80 height 23
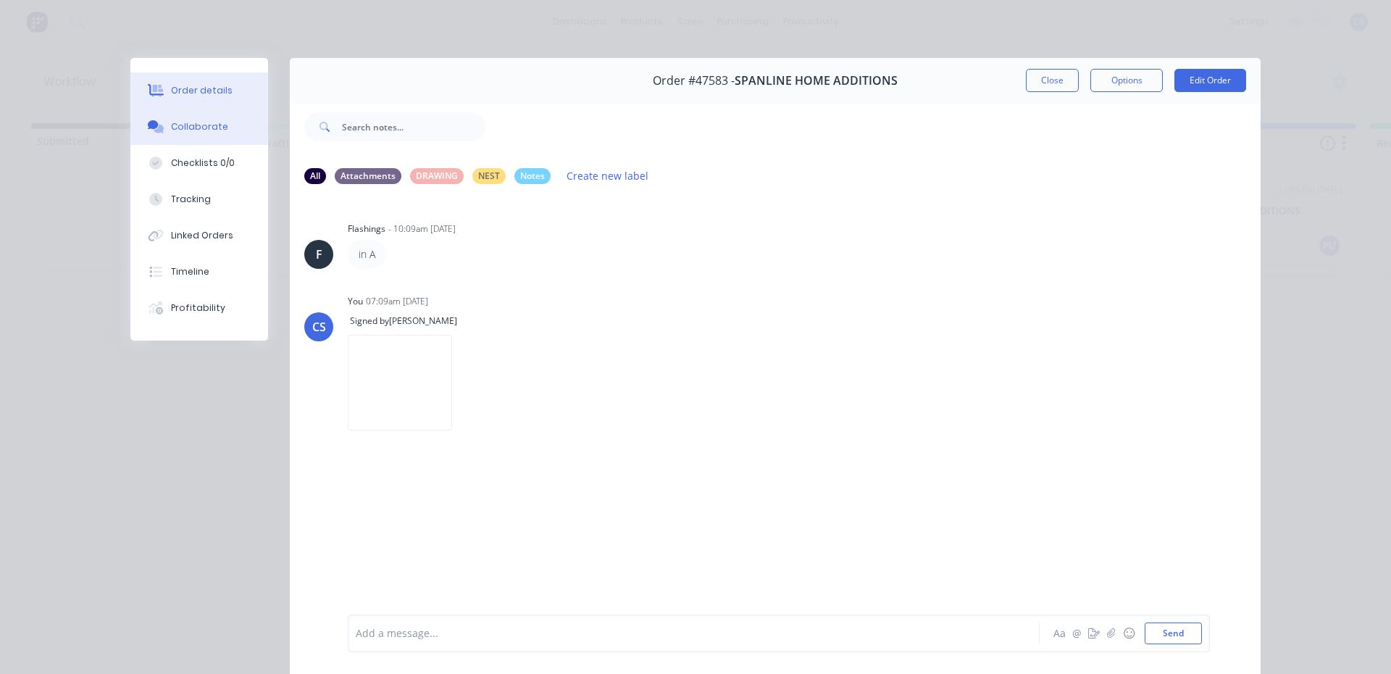
click at [178, 85] on div "Order details" at bounding box center [202, 90] width 62 height 13
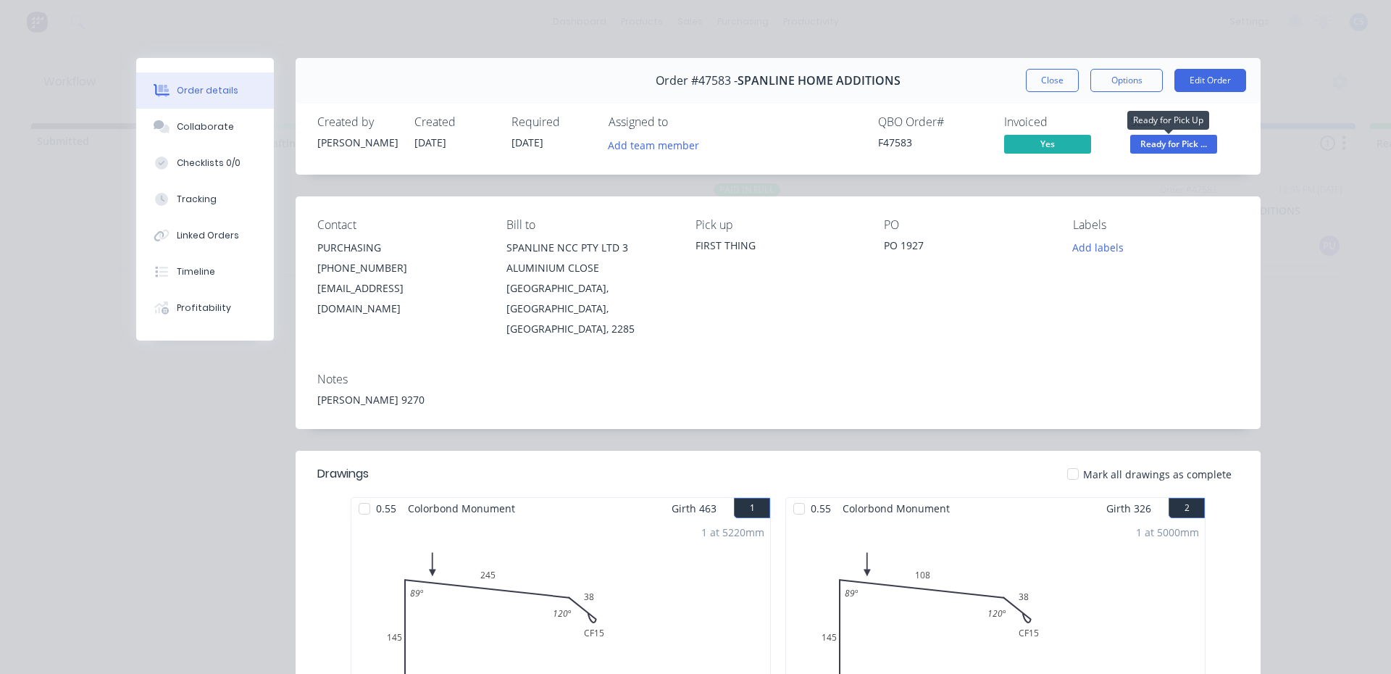
click at [1191, 141] on span "Ready for Pick ..." at bounding box center [1173, 144] width 87 height 18
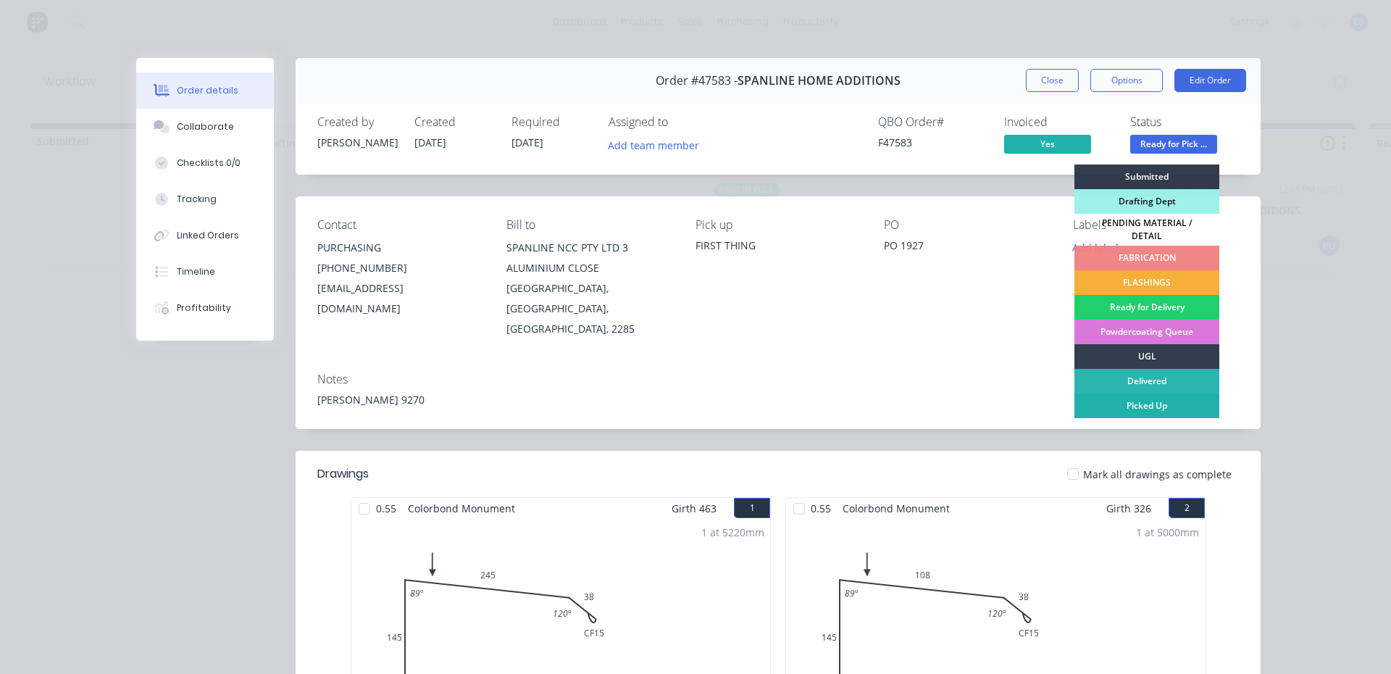
click at [1153, 397] on div "Picked Up" at bounding box center [1146, 405] width 145 height 25
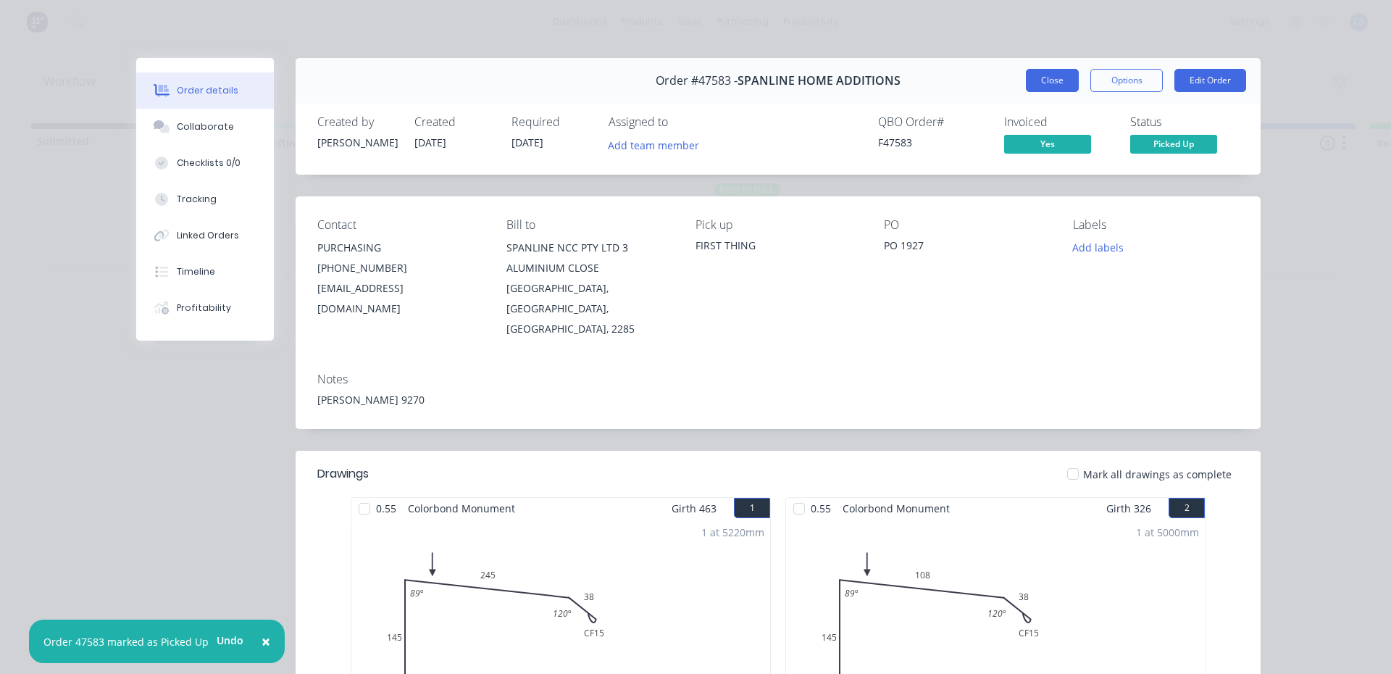
click at [1053, 85] on button "Close" at bounding box center [1052, 80] width 53 height 23
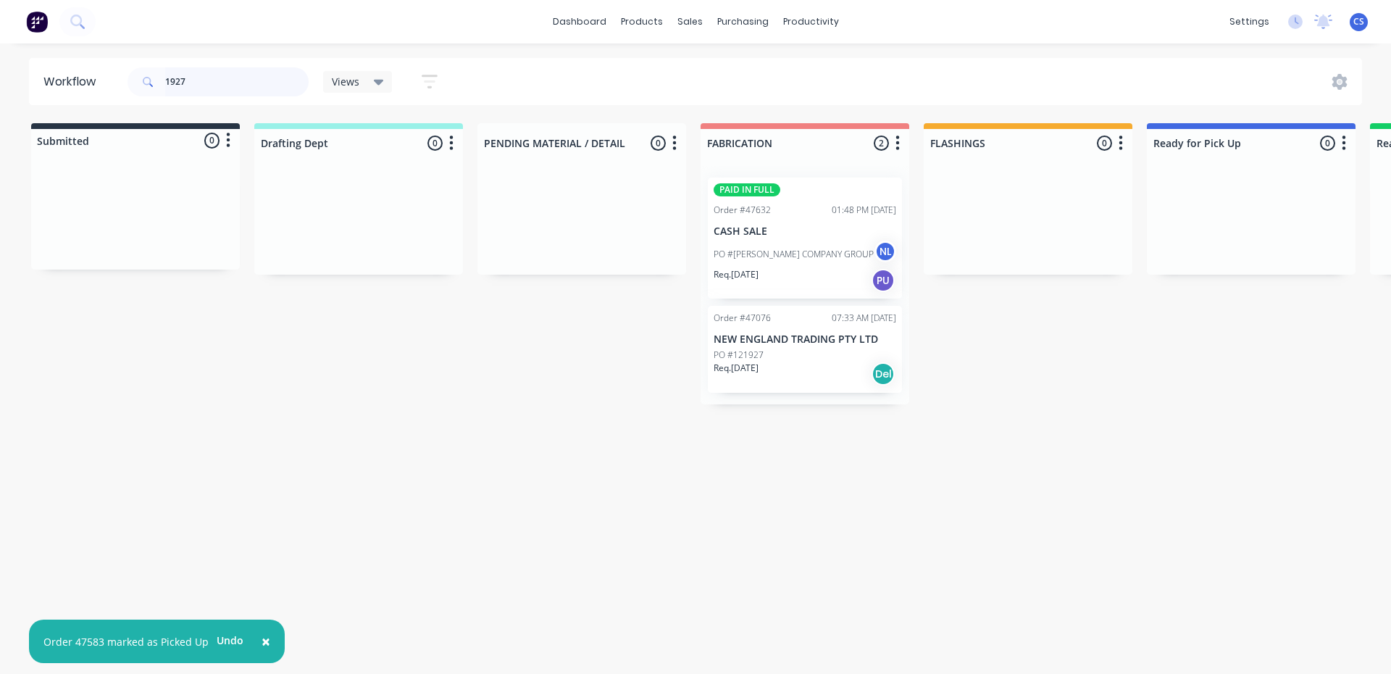
drag, startPoint x: 170, startPoint y: 91, endPoint x: 84, endPoint y: 91, distance: 85.5
click at [84, 91] on header "Workflow 1927 Views Save new view None (Default) edit Nilesh edit Production ed…" at bounding box center [696, 81] width 1334 height 47
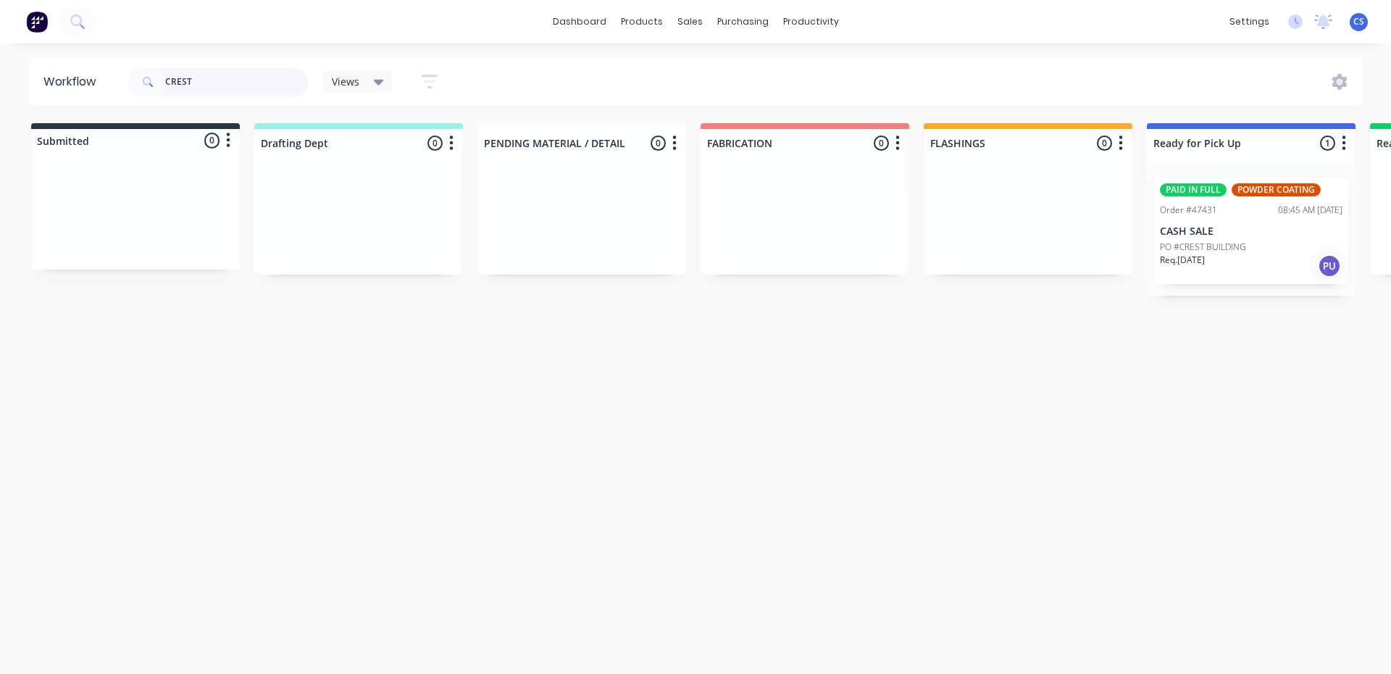
type input "CREST"
click at [1224, 275] on div "Req. 12/09/25 PU" at bounding box center [1251, 266] width 183 height 25
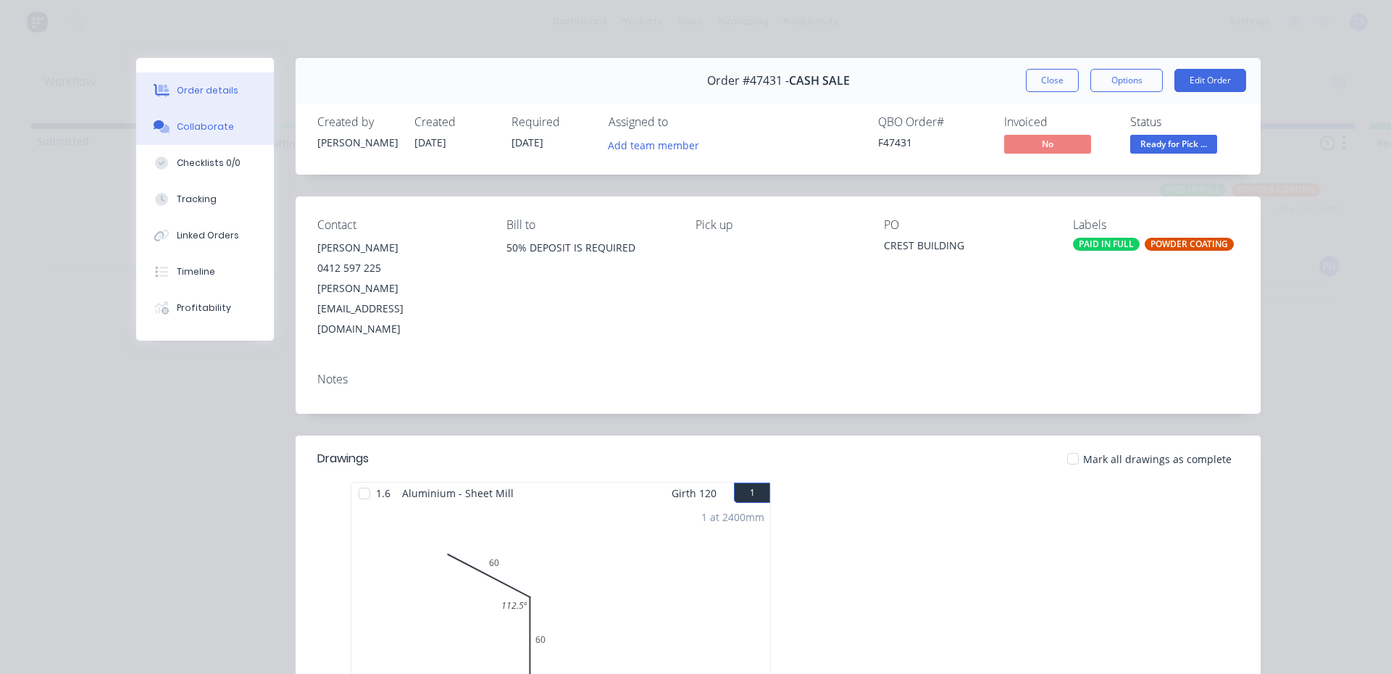
click at [214, 120] on button "Collaborate" at bounding box center [205, 127] width 138 height 36
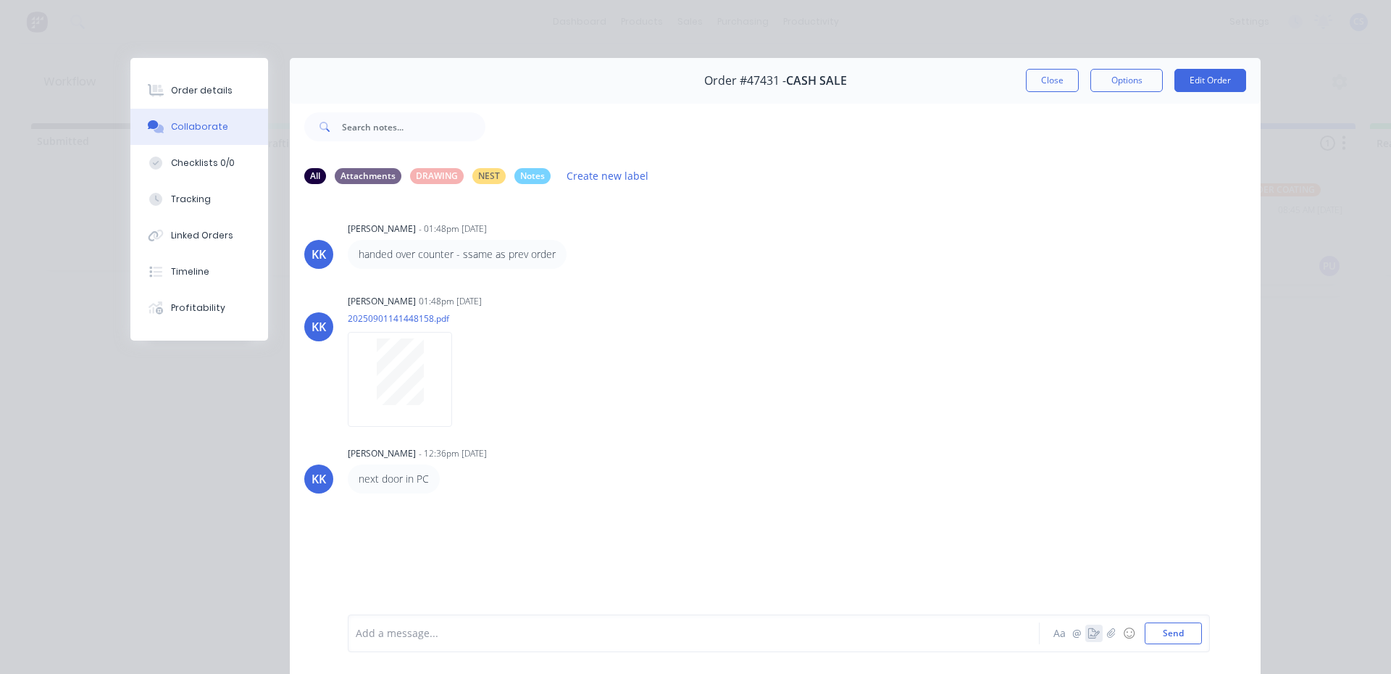
click at [1088, 635] on icon "button" at bounding box center [1094, 633] width 12 height 10
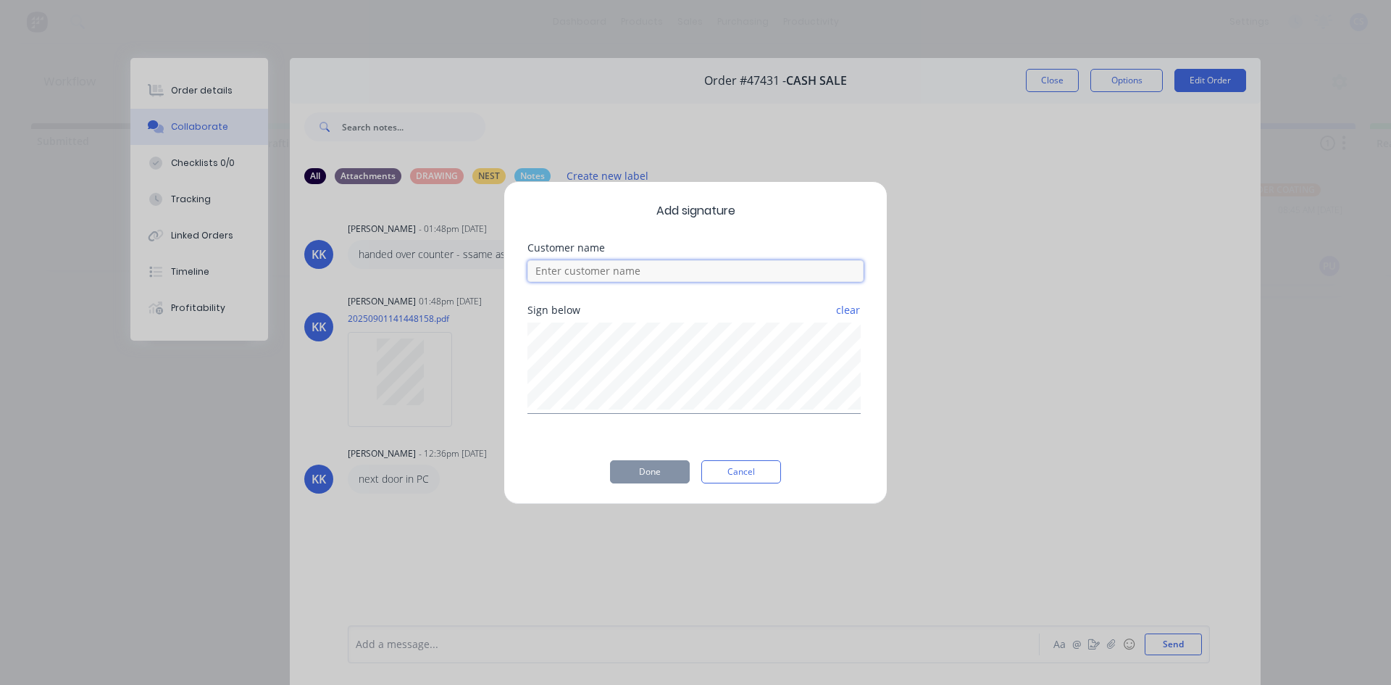
click at [646, 275] on input at bounding box center [695, 271] width 336 height 22
type input "ALLAN"
drag, startPoint x: 664, startPoint y: 483, endPoint x: 665, endPoint y: 471, distance: 12.3
click at [665, 482] on div "Add signature Customer name ALLAN Sign below clear Done Cancel" at bounding box center [696, 342] width 384 height 323
click at [665, 471] on button "Done" at bounding box center [650, 471] width 80 height 23
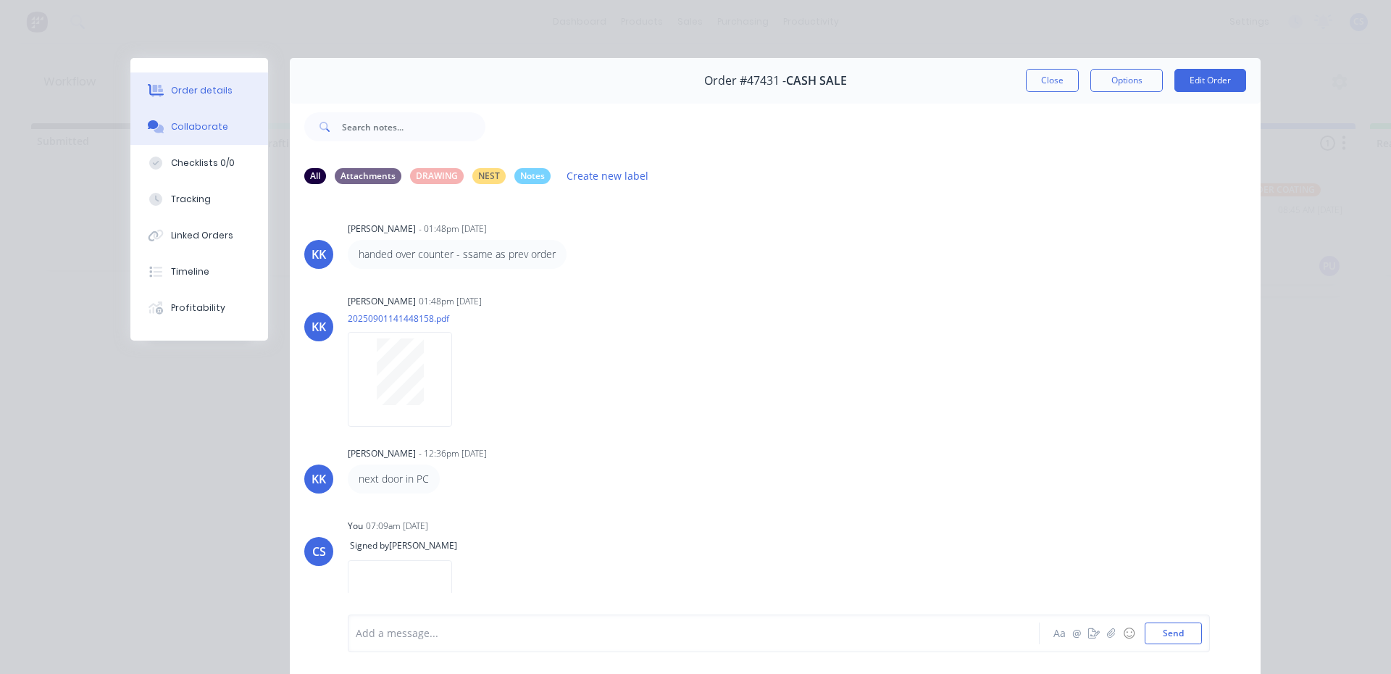
click at [222, 97] on button "Order details" at bounding box center [199, 90] width 138 height 36
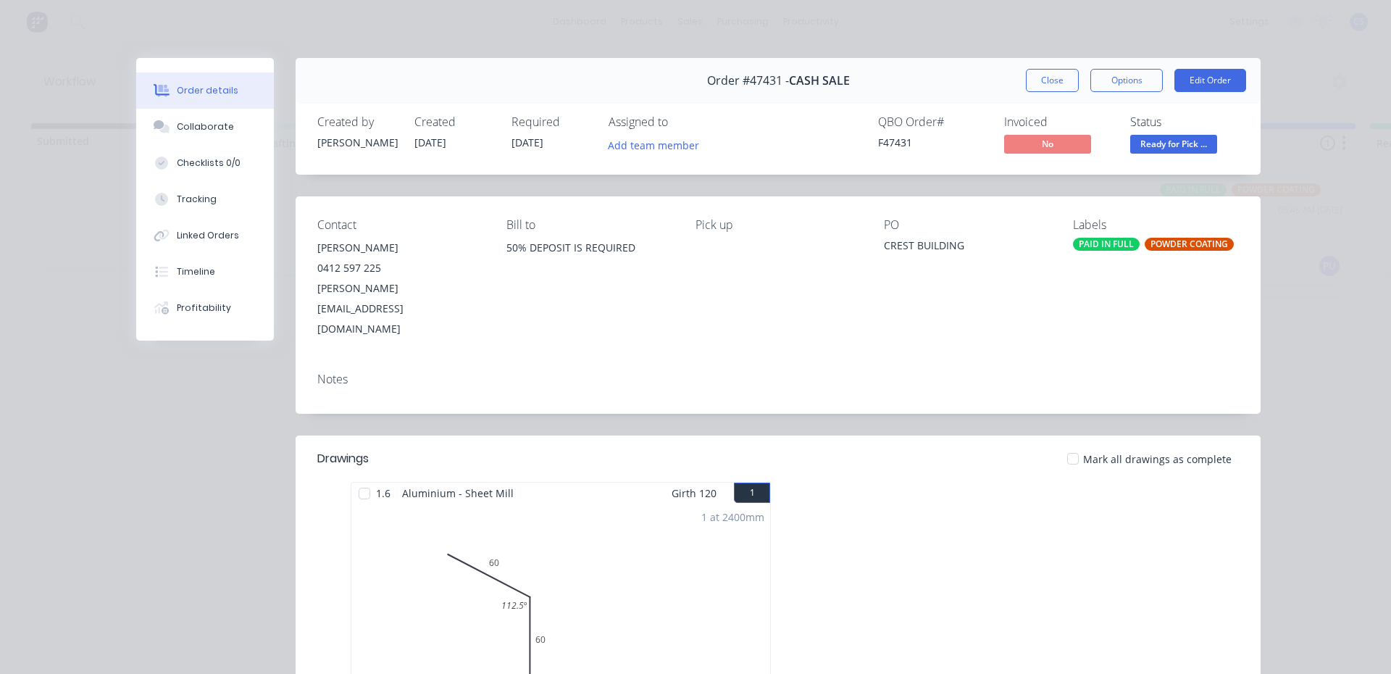
click at [1148, 154] on button "Ready for Pick ..." at bounding box center [1173, 146] width 87 height 22
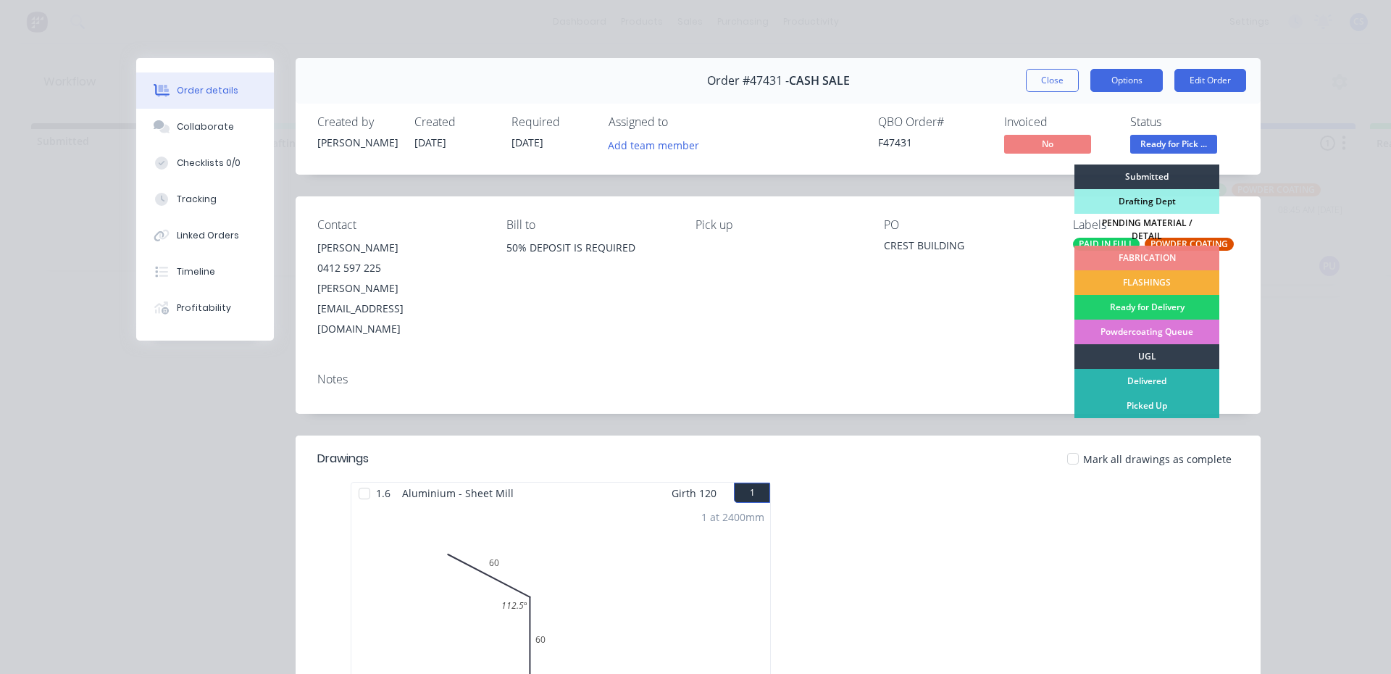
click at [1106, 81] on button "Options" at bounding box center [1126, 80] width 72 height 23
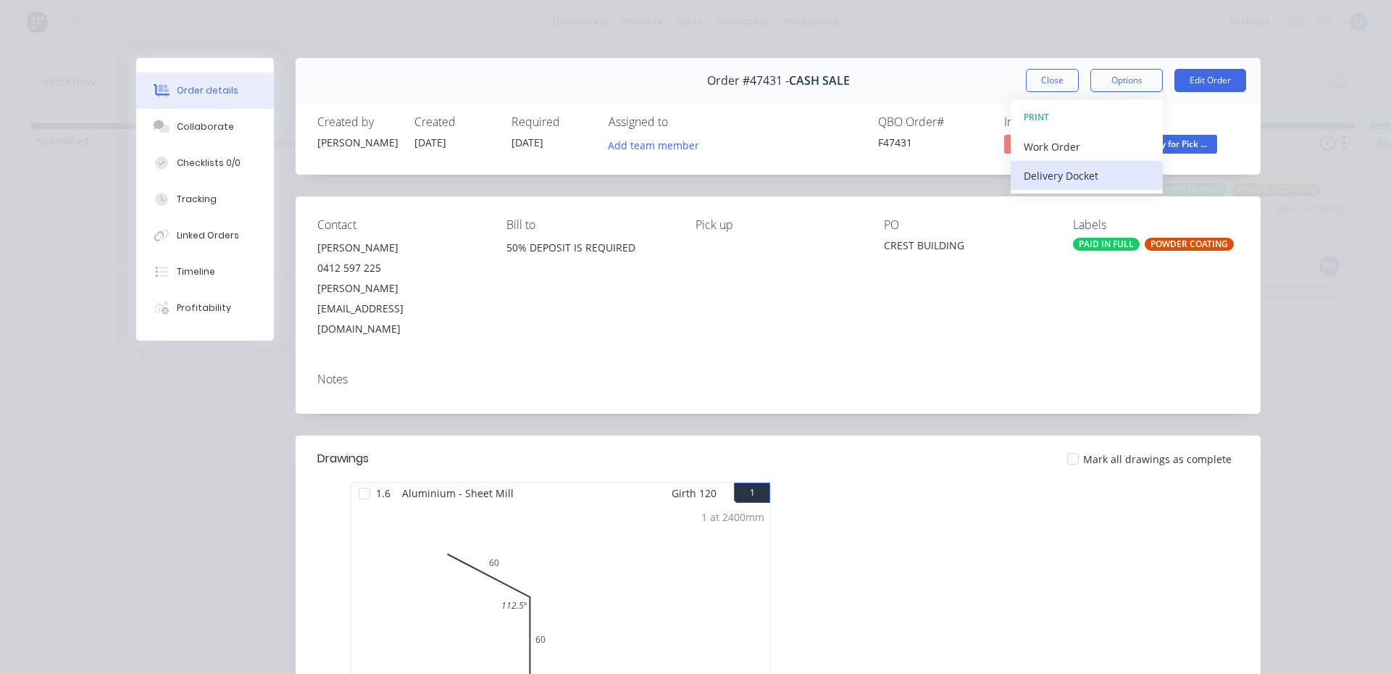
click at [1061, 169] on div "Delivery Docket" at bounding box center [1087, 175] width 126 height 21
click at [1068, 178] on div "Standard" at bounding box center [1087, 175] width 126 height 21
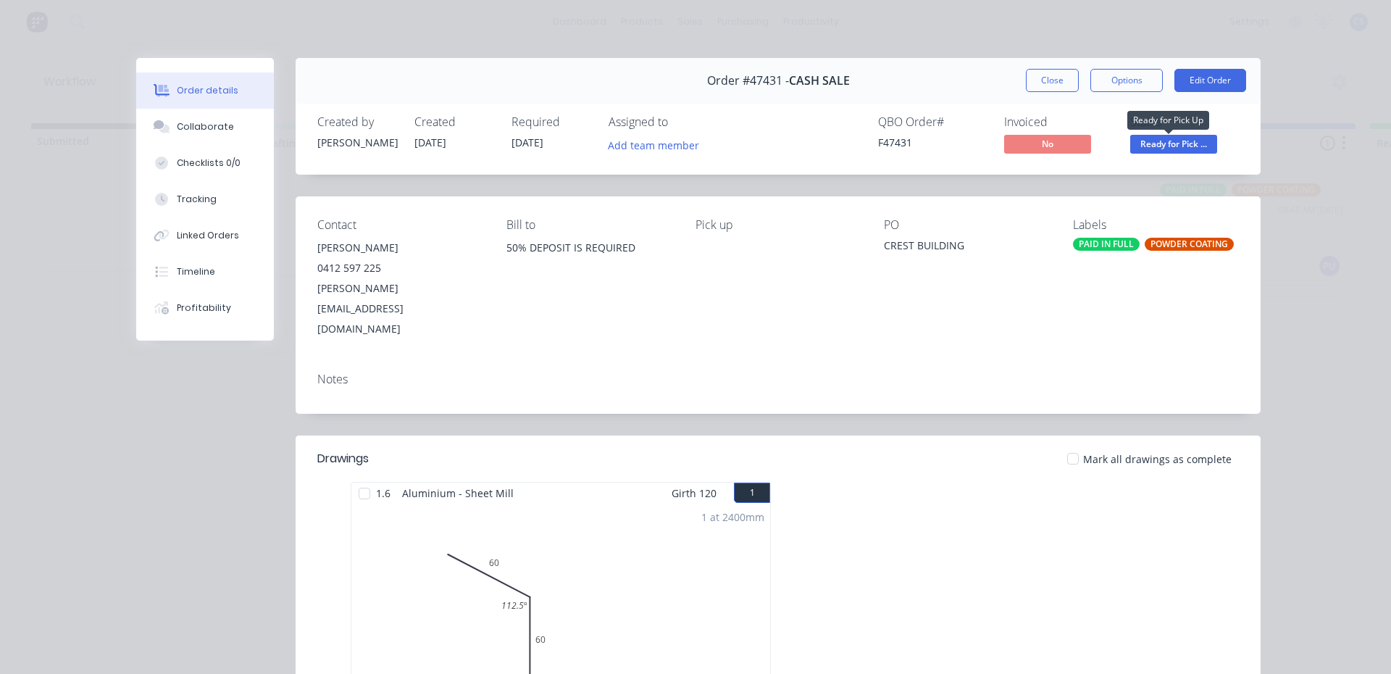
click at [1190, 135] on span "Ready for Pick ..." at bounding box center [1173, 144] width 87 height 18
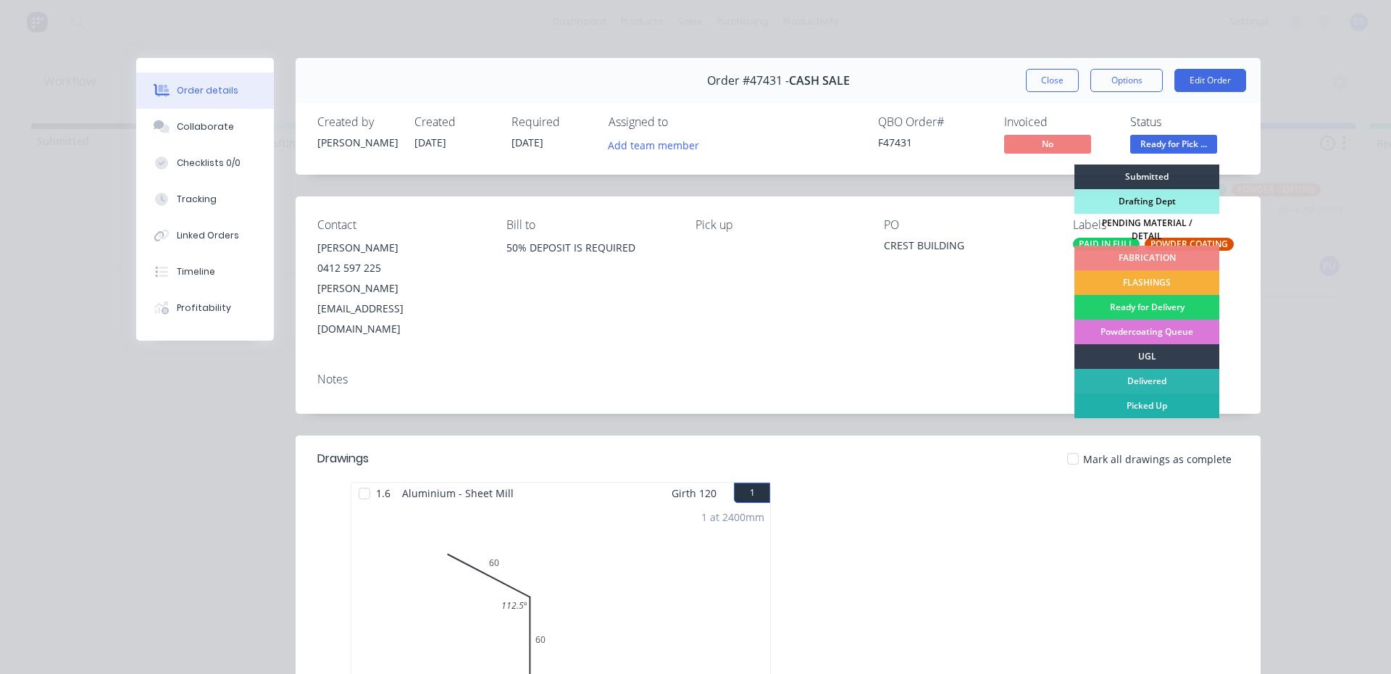
click at [1127, 403] on div "Picked Up" at bounding box center [1146, 405] width 145 height 25
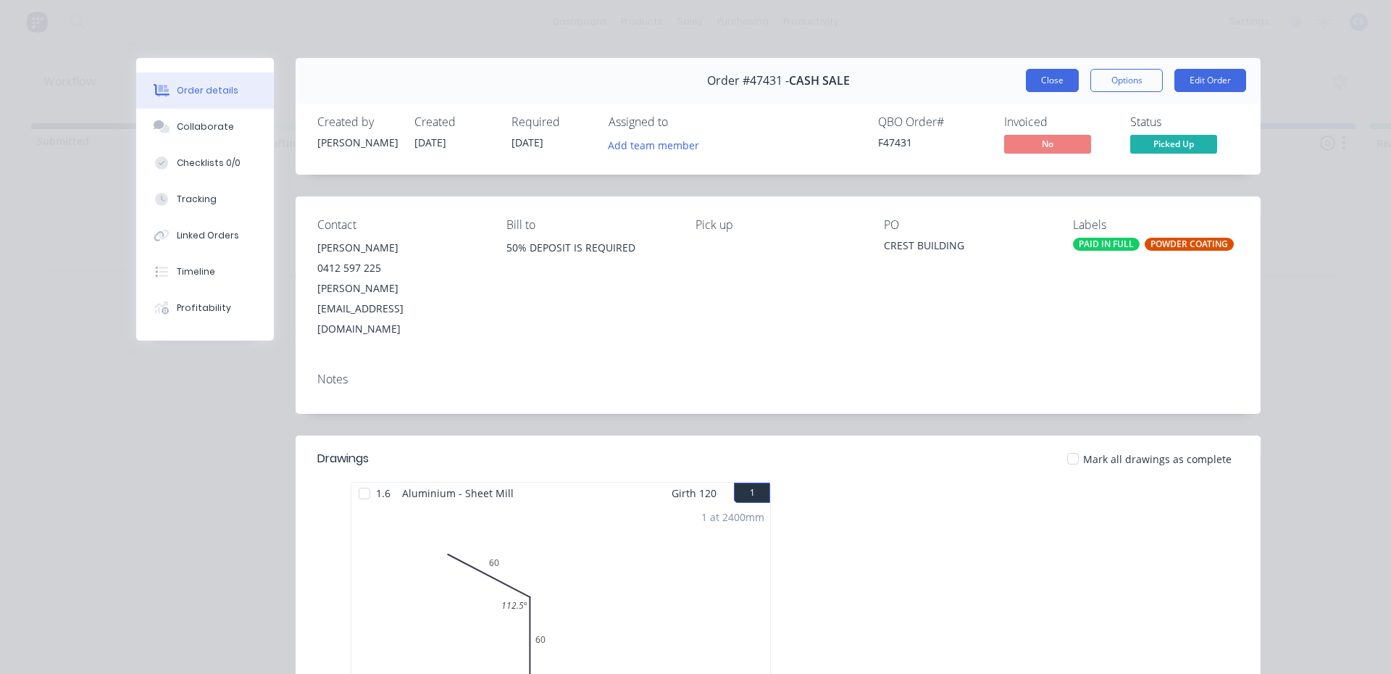
click at [1027, 86] on button "Close" at bounding box center [1052, 80] width 53 height 23
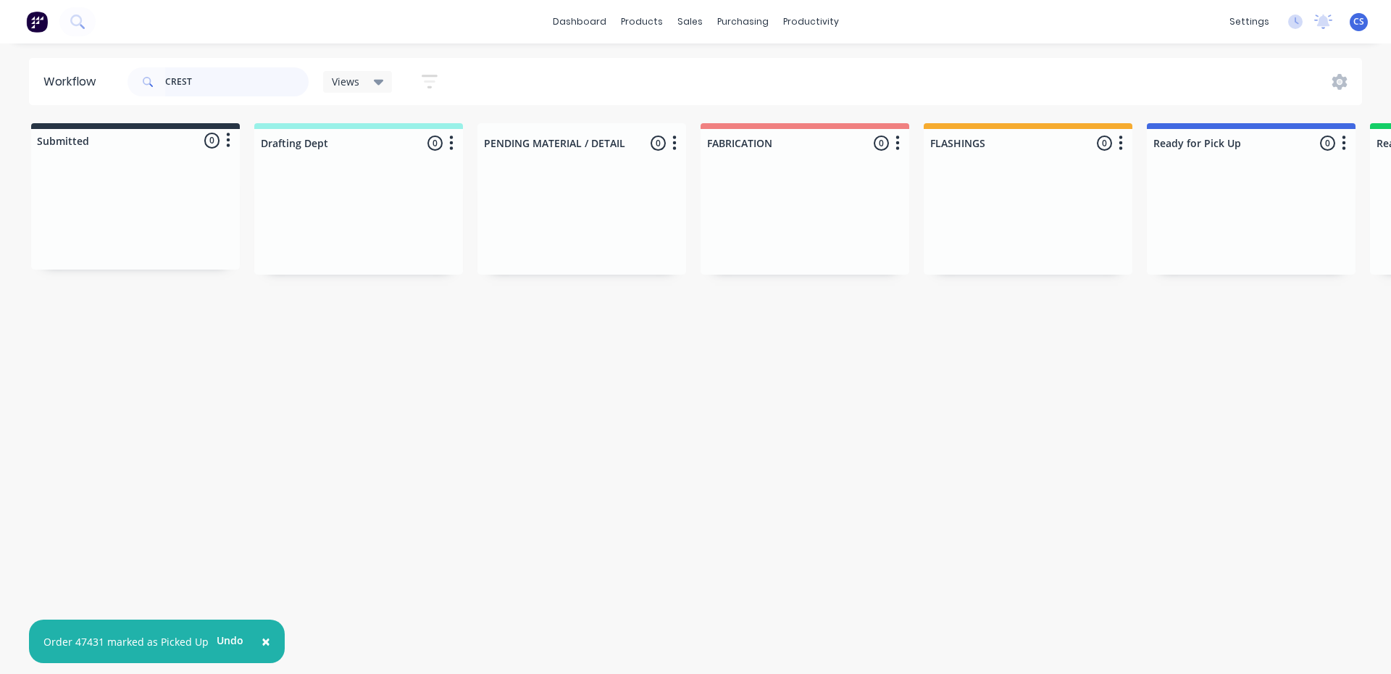
drag, startPoint x: 225, startPoint y: 85, endPoint x: 0, endPoint y: 48, distance: 227.7
click at [0, 48] on div "× Order 47431 marked as Picked Up Undo dashboard products sales purchasing prod…" at bounding box center [695, 293] width 1391 height 587
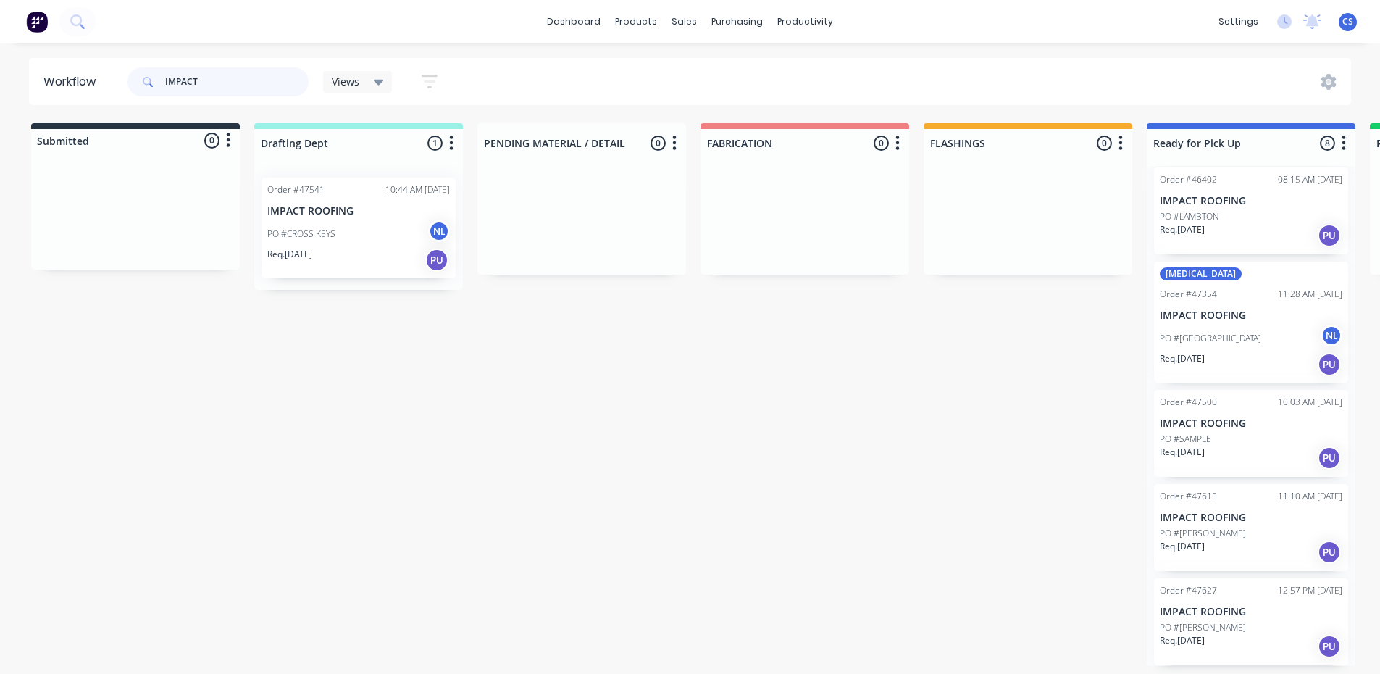
scroll to position [3, 0]
type input "IMPACT"
click at [1230, 332] on p "PO #CROSS KEYS HOTEL" at bounding box center [1210, 338] width 101 height 13
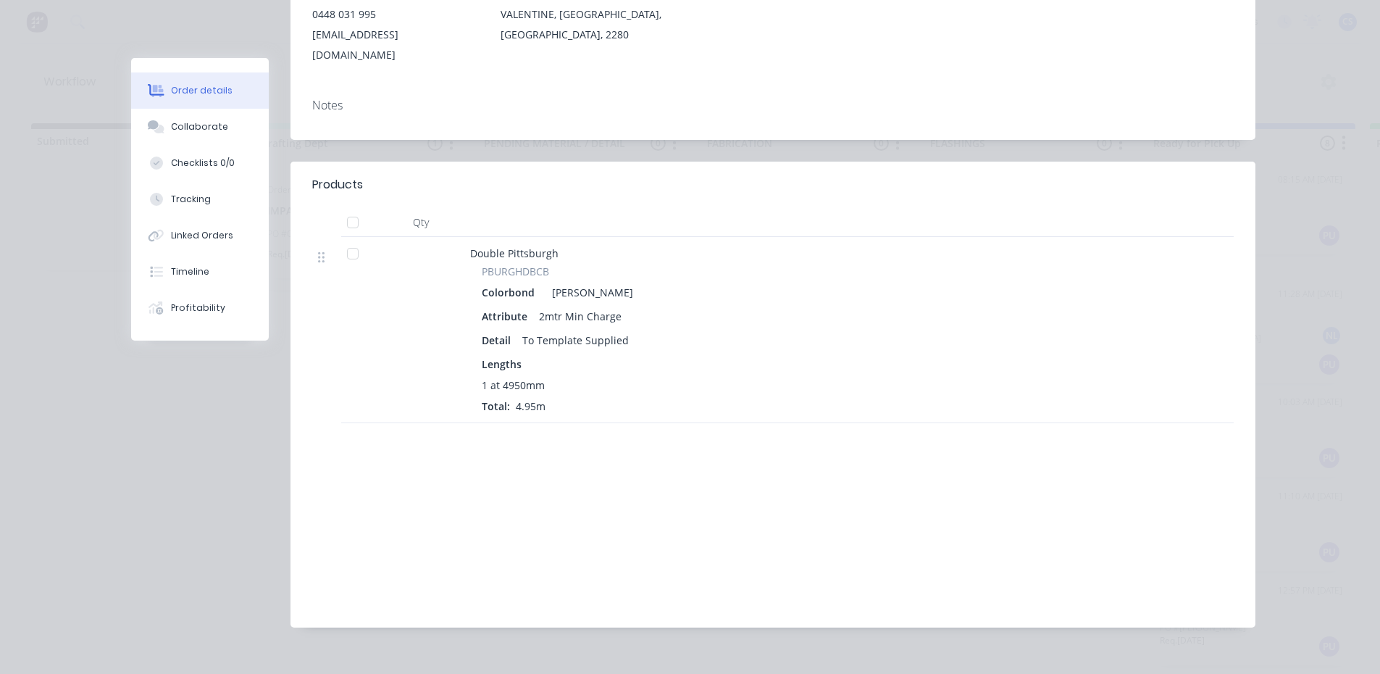
scroll to position [254, 0]
click at [191, 133] on div "Collaborate" at bounding box center [199, 126] width 57 height 13
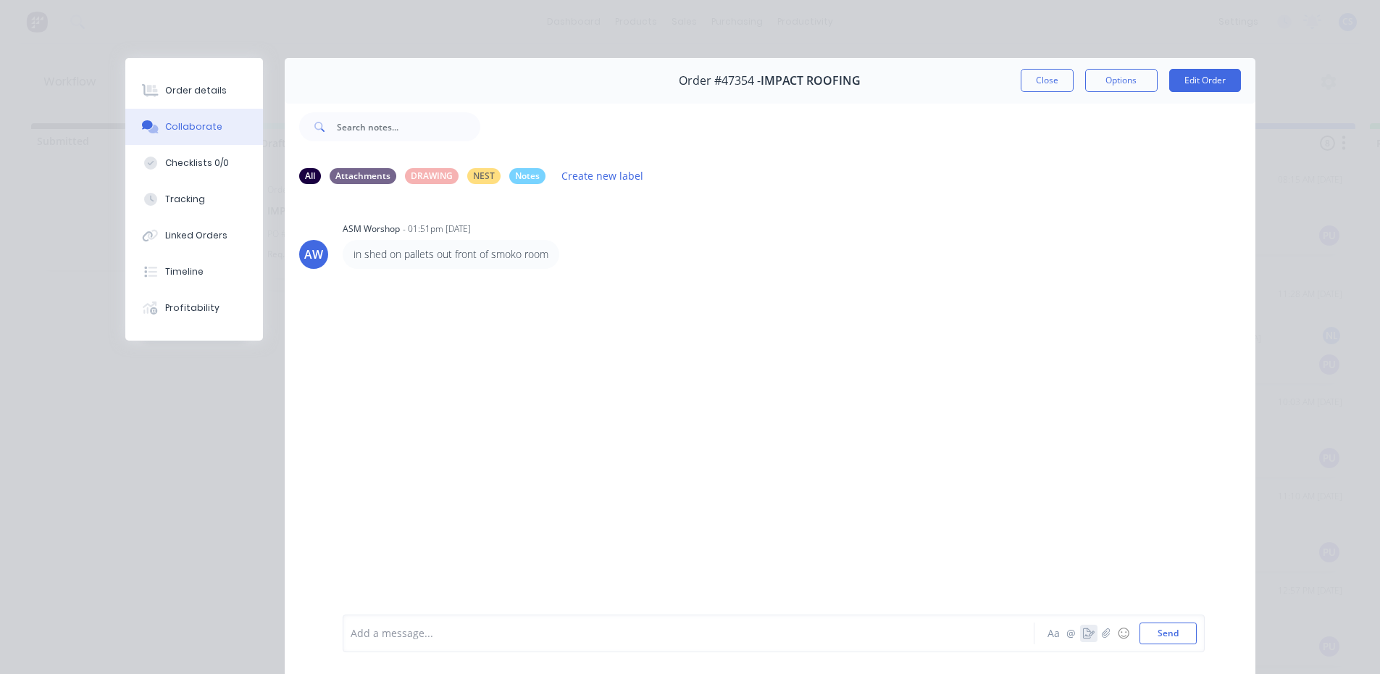
click at [1083, 633] on icon "button" at bounding box center [1089, 633] width 12 height 10
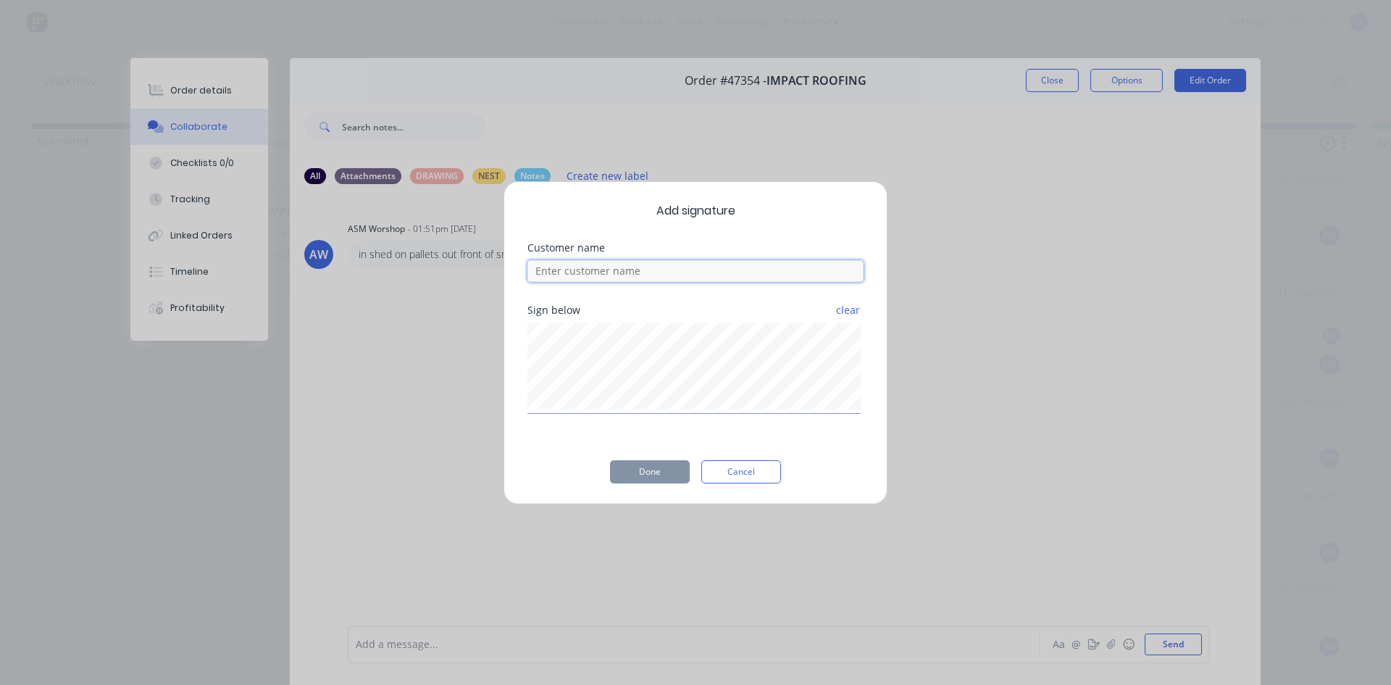
click at [716, 276] on input at bounding box center [695, 271] width 336 height 22
type input "DREW"
click at [675, 482] on button "Done" at bounding box center [650, 471] width 80 height 23
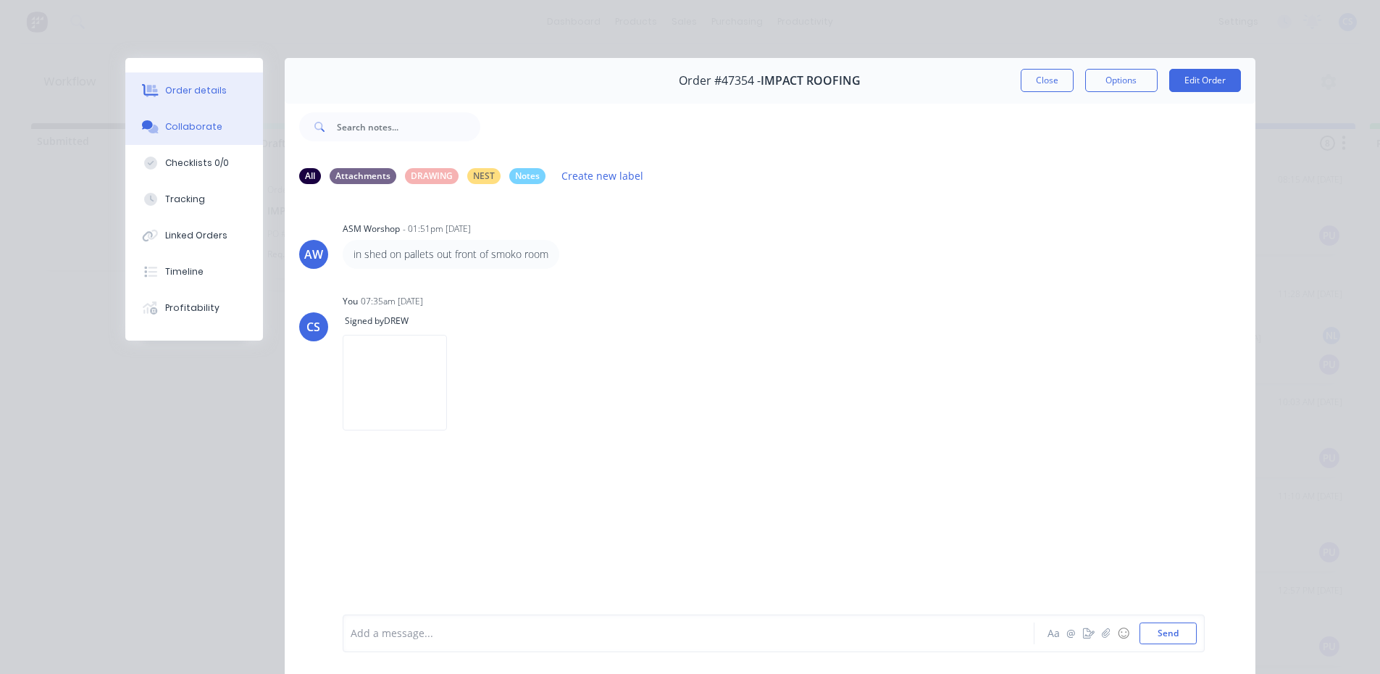
click at [204, 97] on button "Order details" at bounding box center [194, 90] width 138 height 36
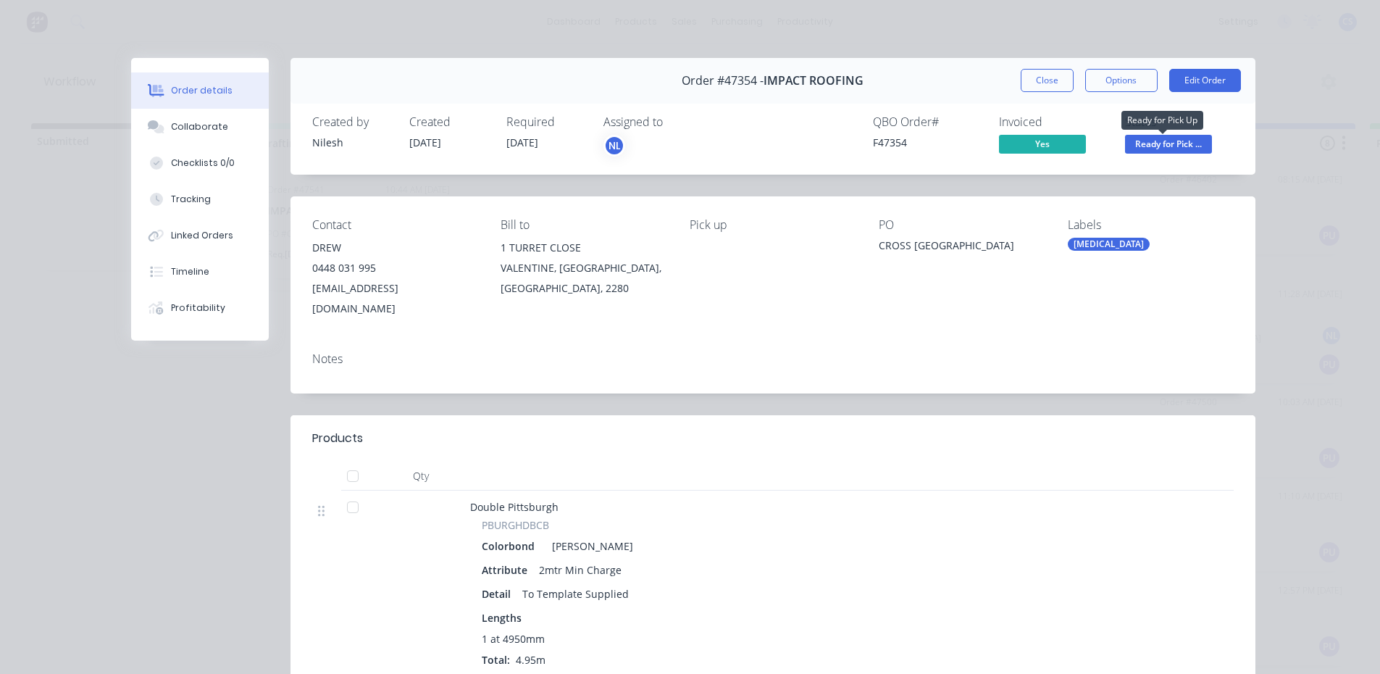
click at [1163, 142] on span "Ready for Pick ..." at bounding box center [1168, 144] width 87 height 18
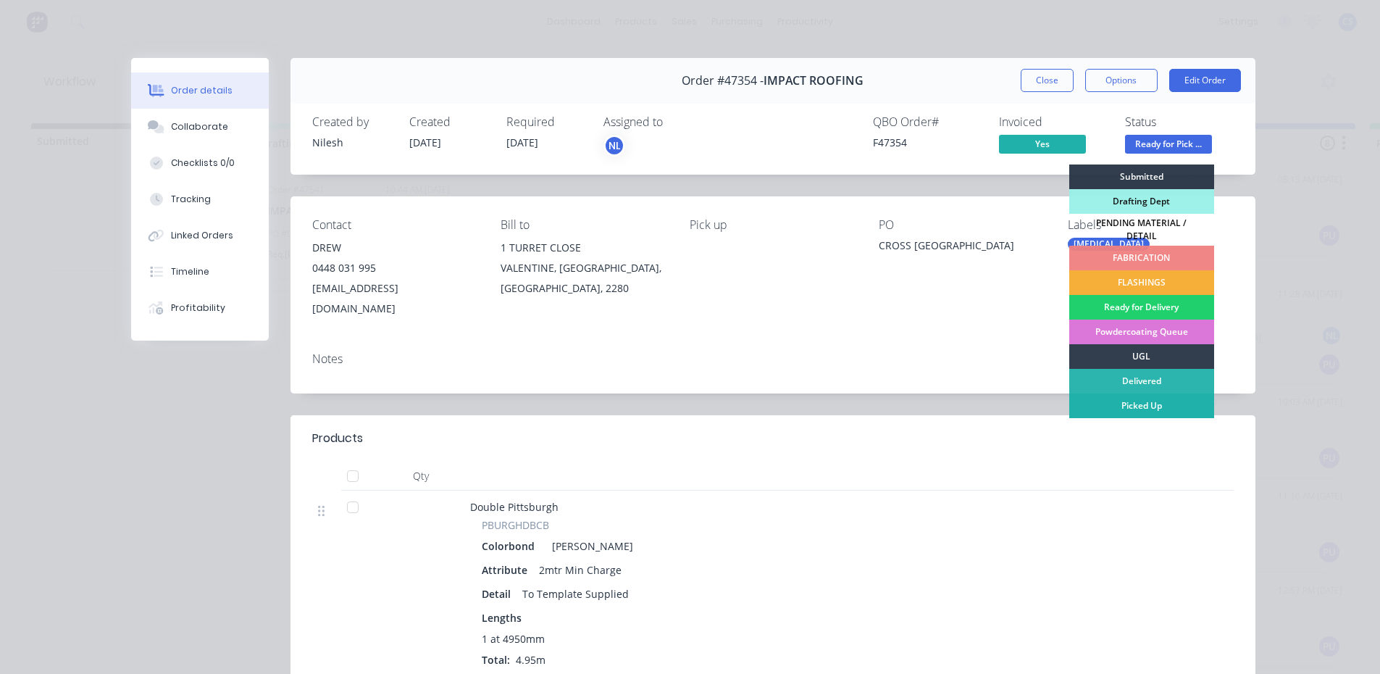
click at [1138, 397] on div "Picked Up" at bounding box center [1141, 405] width 145 height 25
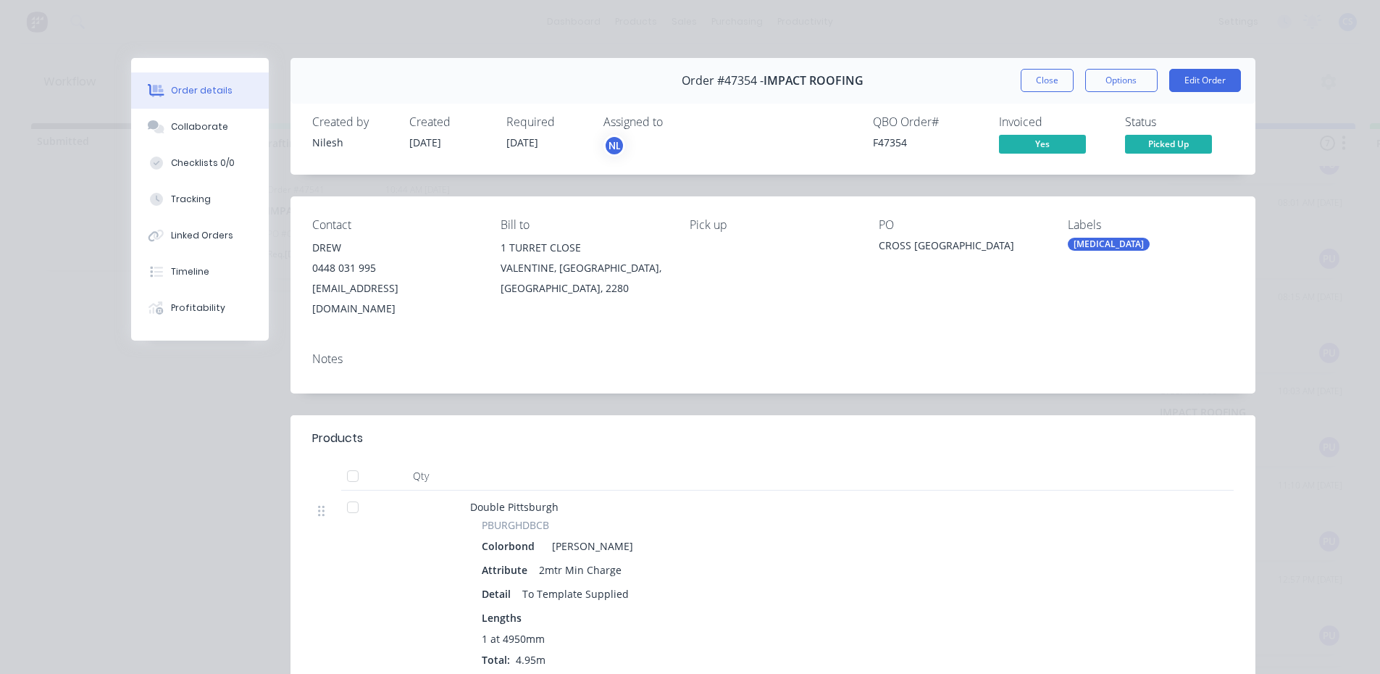
scroll to position [164, 0]
